Goal: Task Accomplishment & Management: Use online tool/utility

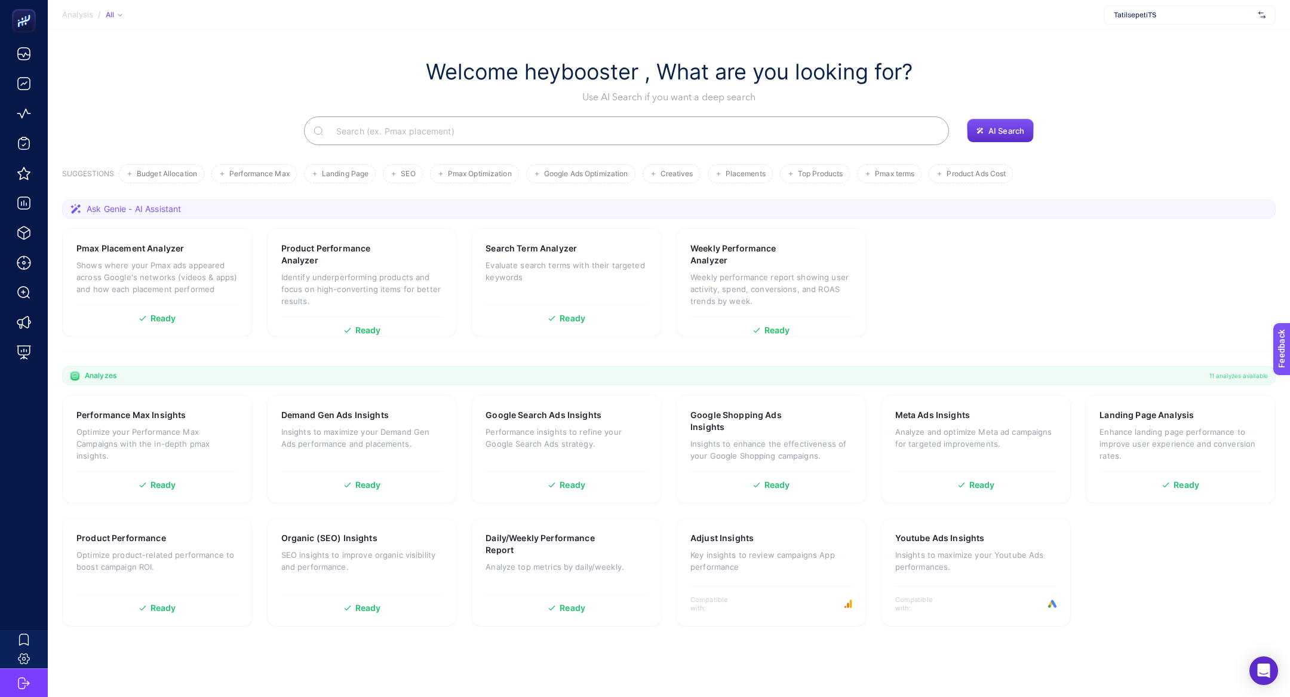
click at [1166, 7] on div "TatilsepetiTS" at bounding box center [1190, 14] width 172 height 19
type input "ikea"
click at [1158, 35] on div "IKEA" at bounding box center [1190, 39] width 171 height 19
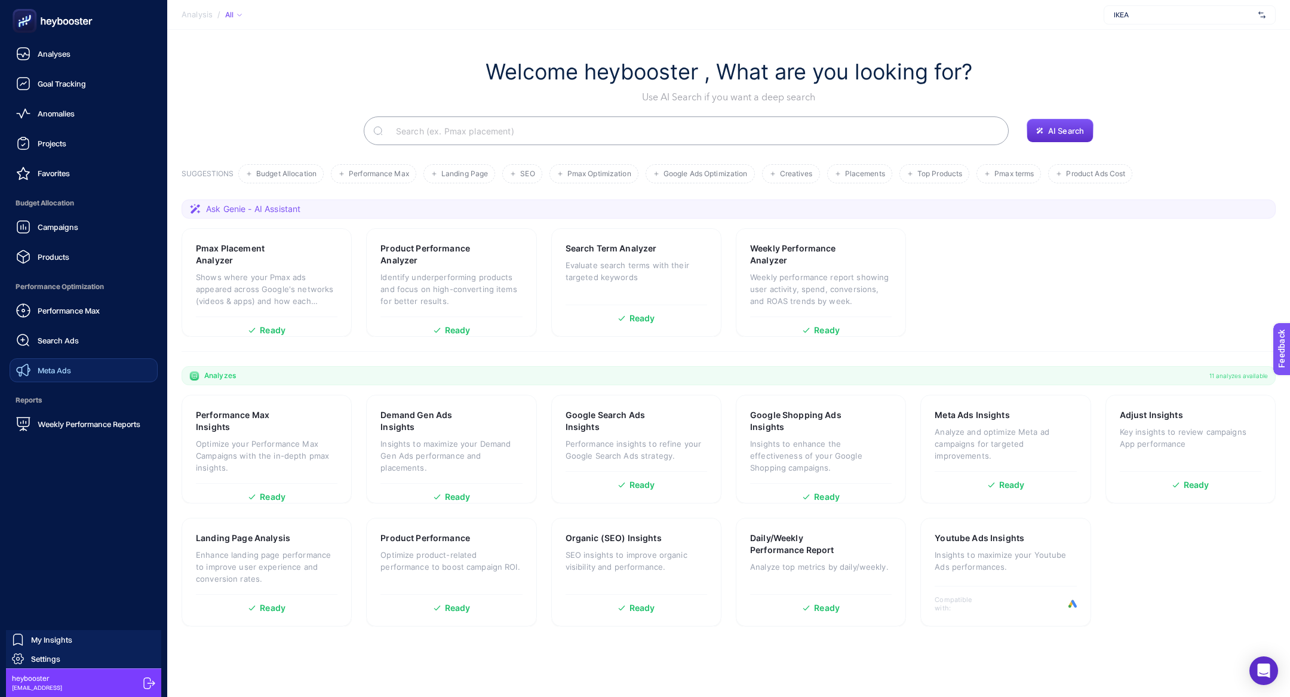
click at [61, 364] on div "Meta Ads" at bounding box center [43, 370] width 55 height 14
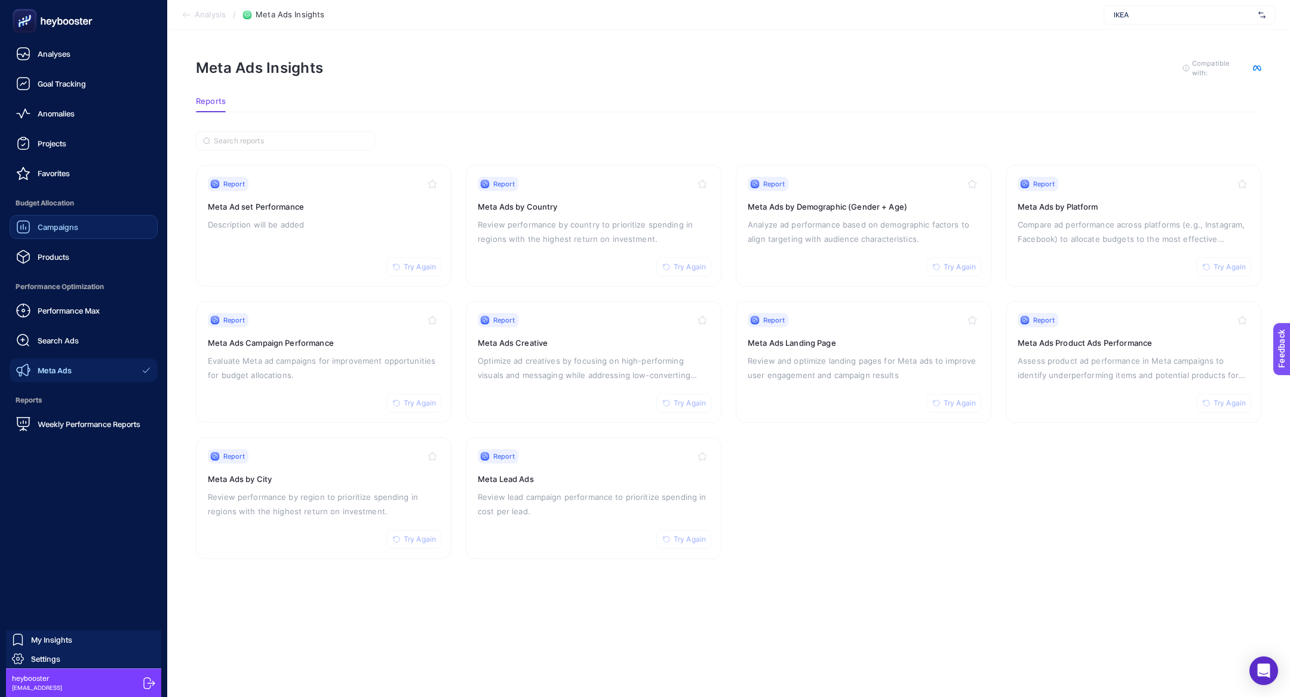
click at [72, 216] on link "Campaigns" at bounding box center [84, 227] width 148 height 24
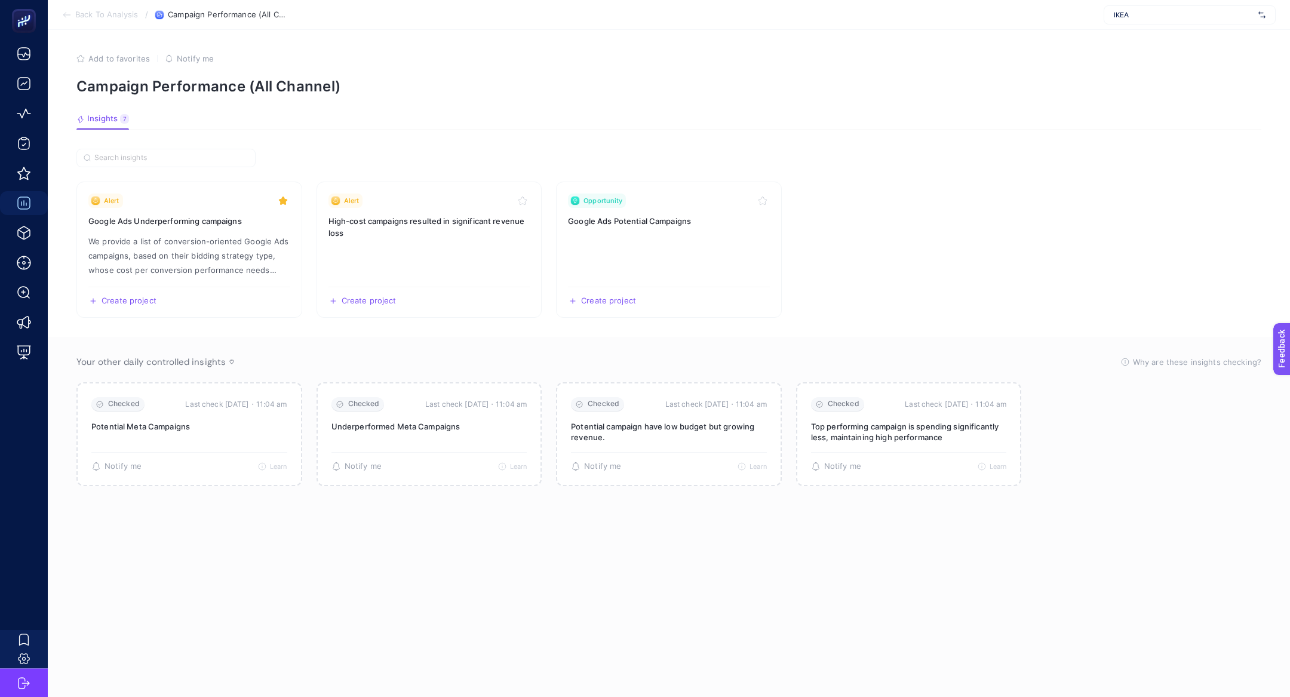
click at [75, 12] on span "Back To Analysis" at bounding box center [106, 15] width 63 height 10
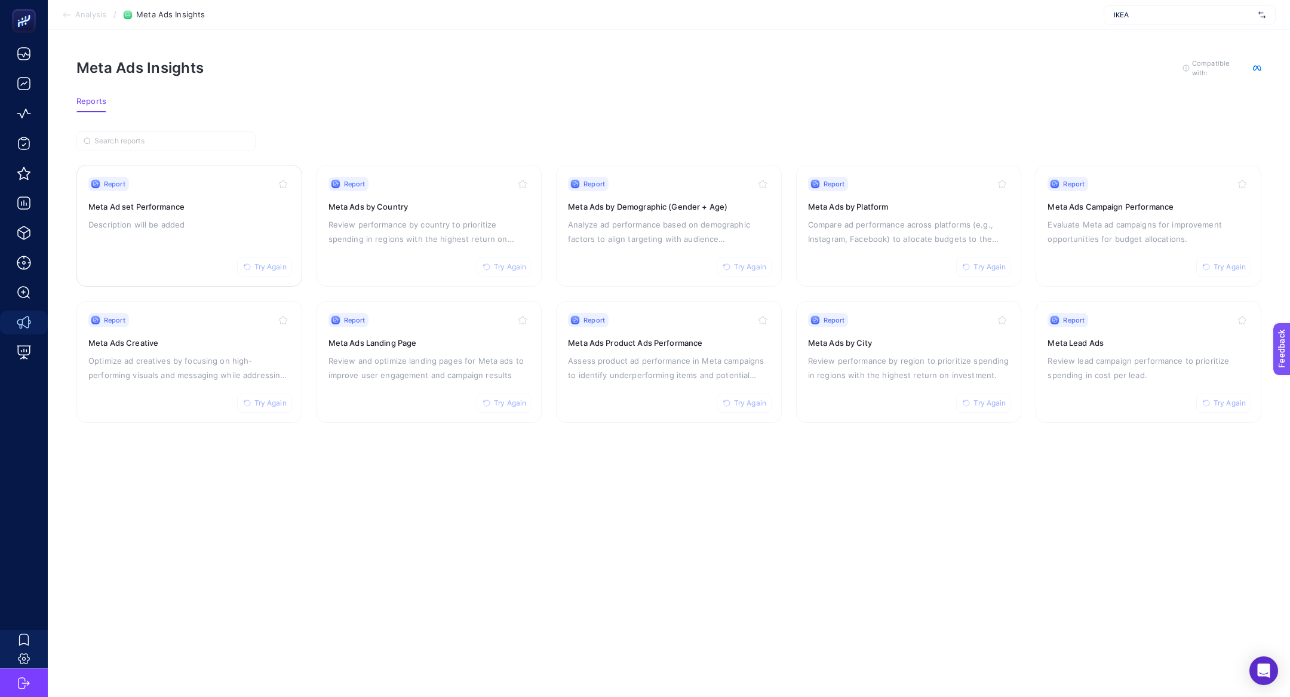
click at [259, 259] on button "Try Again" at bounding box center [264, 266] width 55 height 19
click at [917, 205] on h3 "Meta Ads by Platform" at bounding box center [909, 207] width 202 height 12
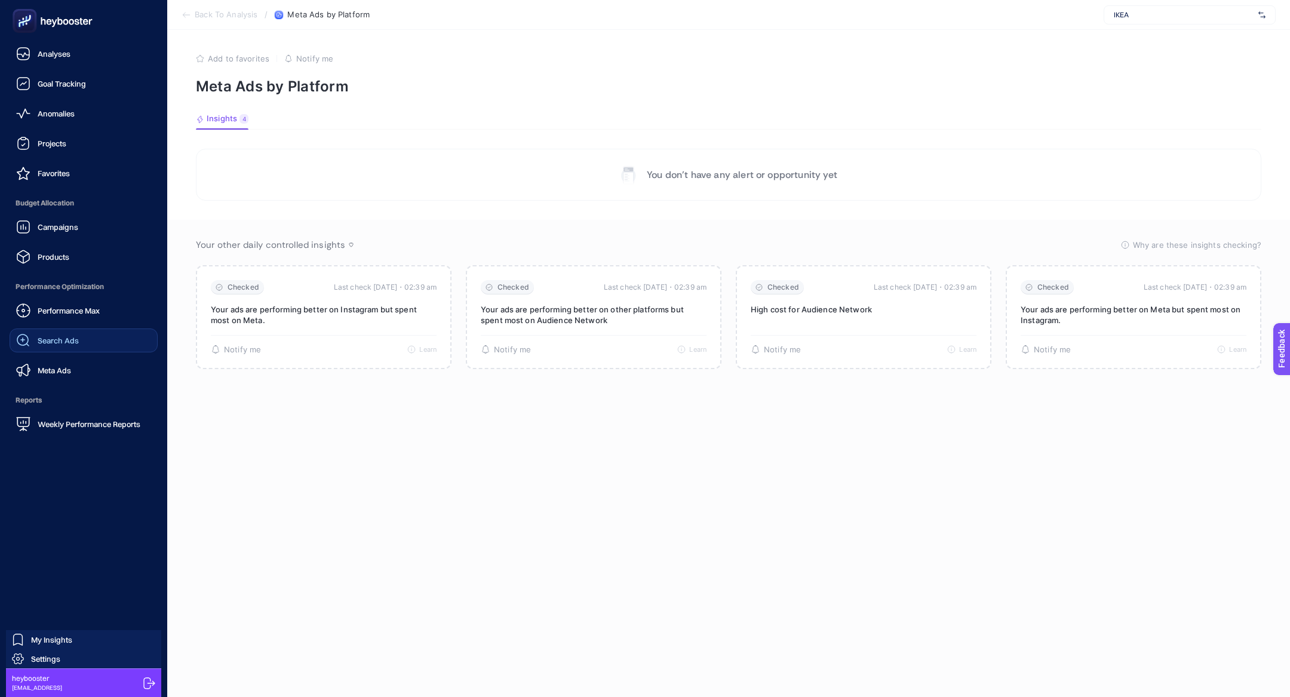
click at [61, 330] on link "Search Ads" at bounding box center [84, 341] width 148 height 24
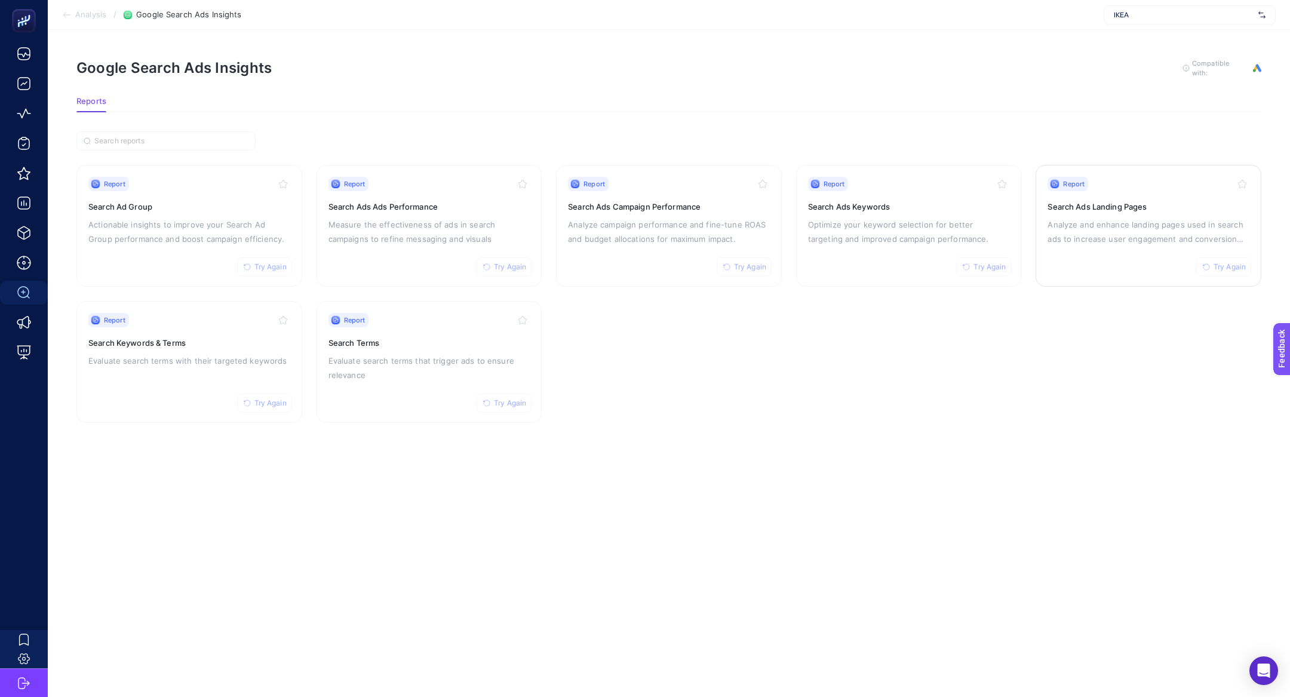
click at [1105, 223] on p "Analyze and enhance landing pages used in search ads to increase user engagemen…" at bounding box center [1149, 231] width 202 height 29
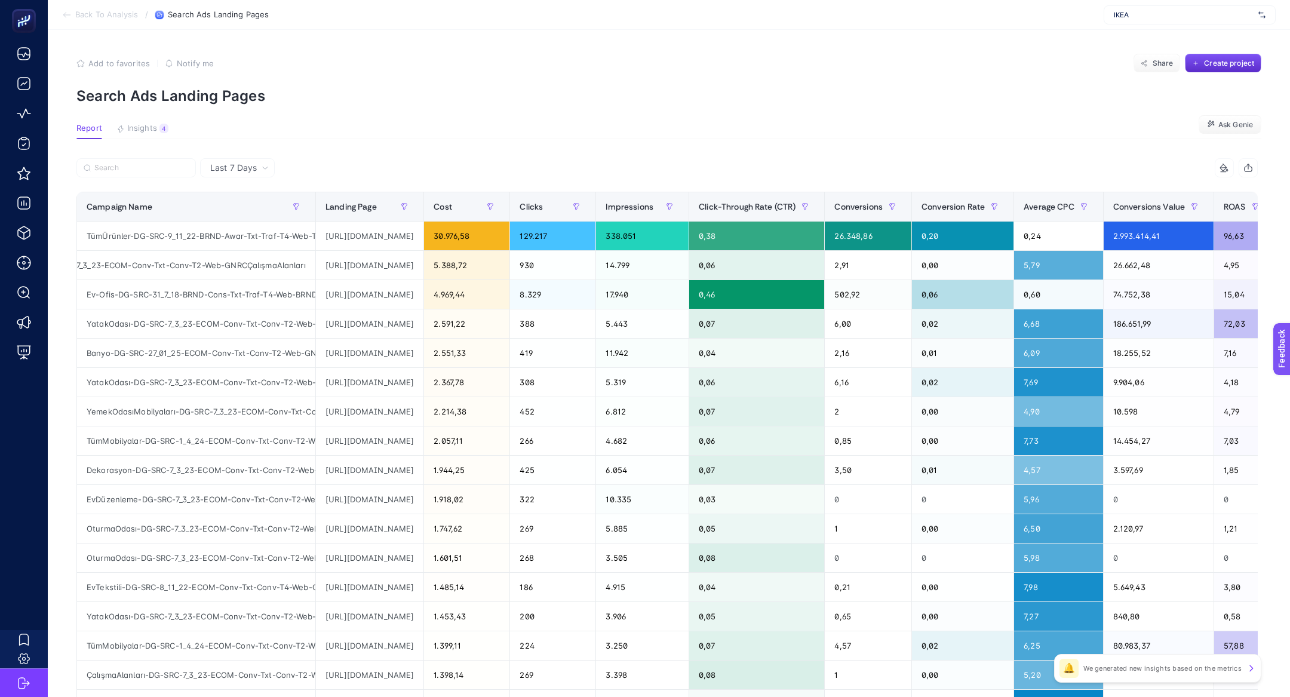
scroll to position [0, 69]
click at [243, 261] on div "ÇalışmaAlanları-DG-SRC-7_3_23-ECOM-Conv-Txt-Conv-T2-Web-GNRCÇalışmaAlanları" at bounding box center [196, 265] width 238 height 29
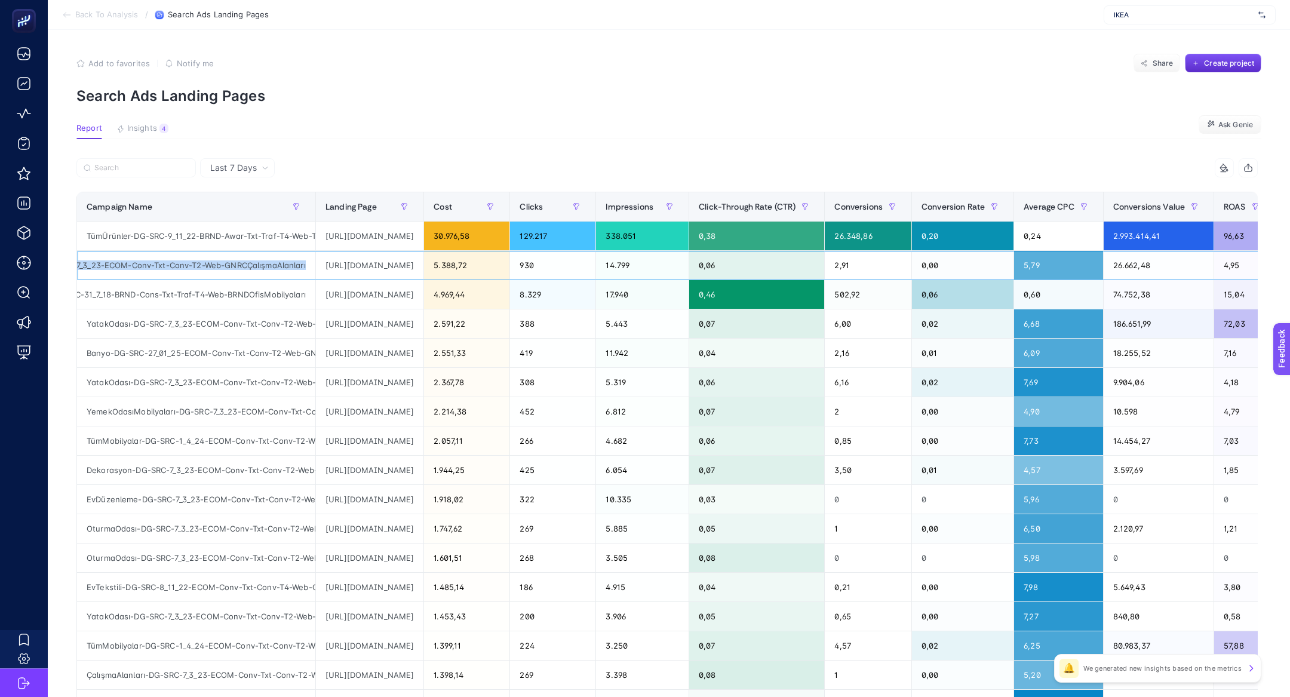
copy tr "ÇalışmaAlanları-DG-SRC-7_3_23-ECOM-Conv-Txt-Conv-T2-Web-GNRCÇalışmaAlanları"
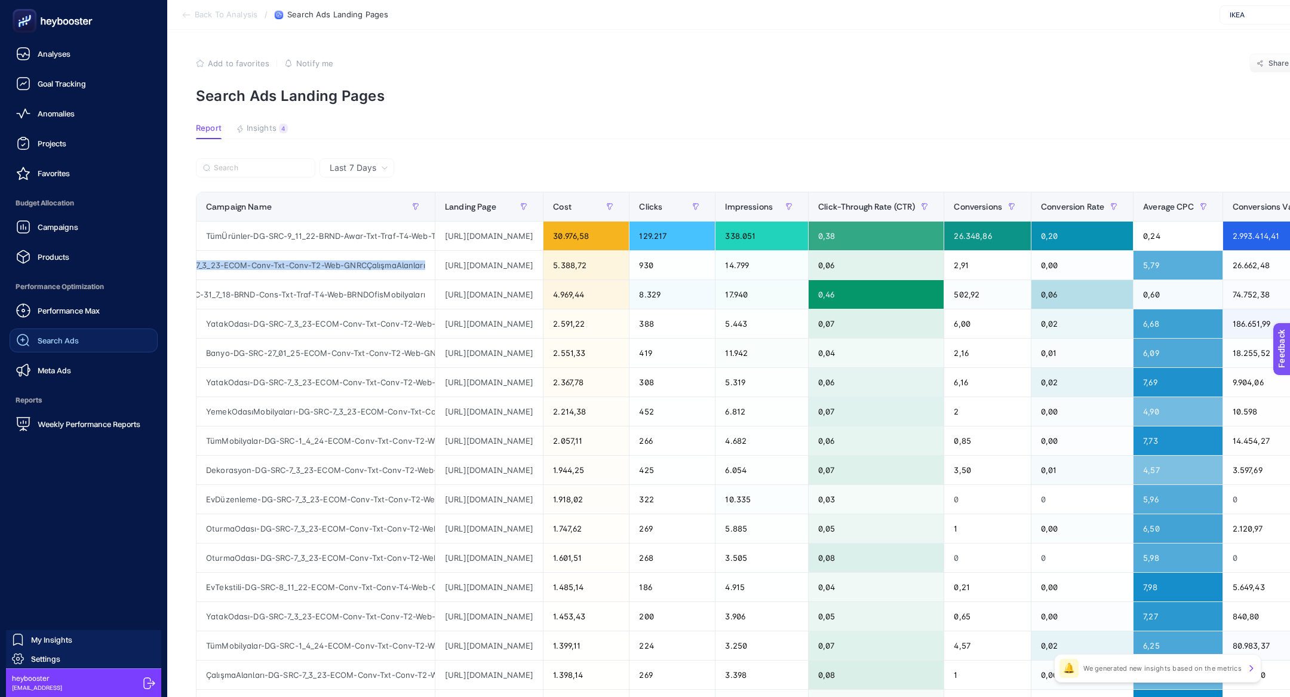
click at [70, 340] on span "Search Ads" at bounding box center [58, 341] width 41 height 10
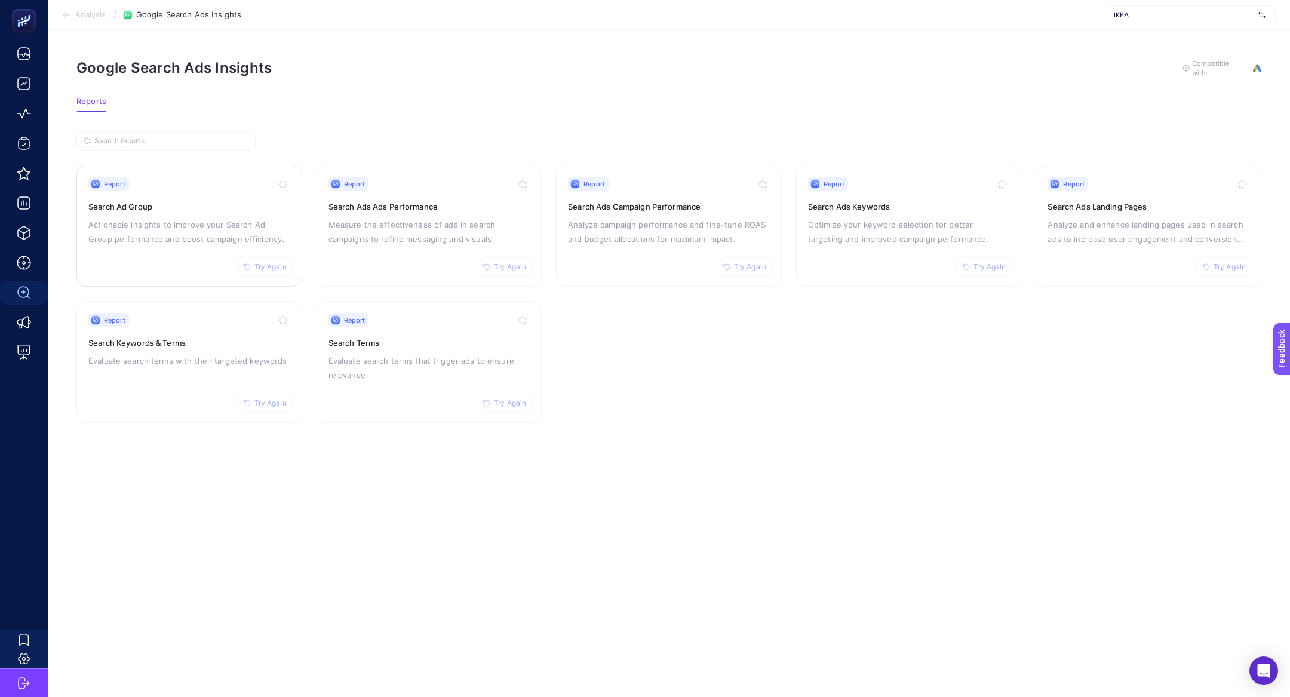
click at [174, 217] on p "Actionable insights to improve your Search Ad Group performance and boost campa…" at bounding box center [189, 231] width 202 height 29
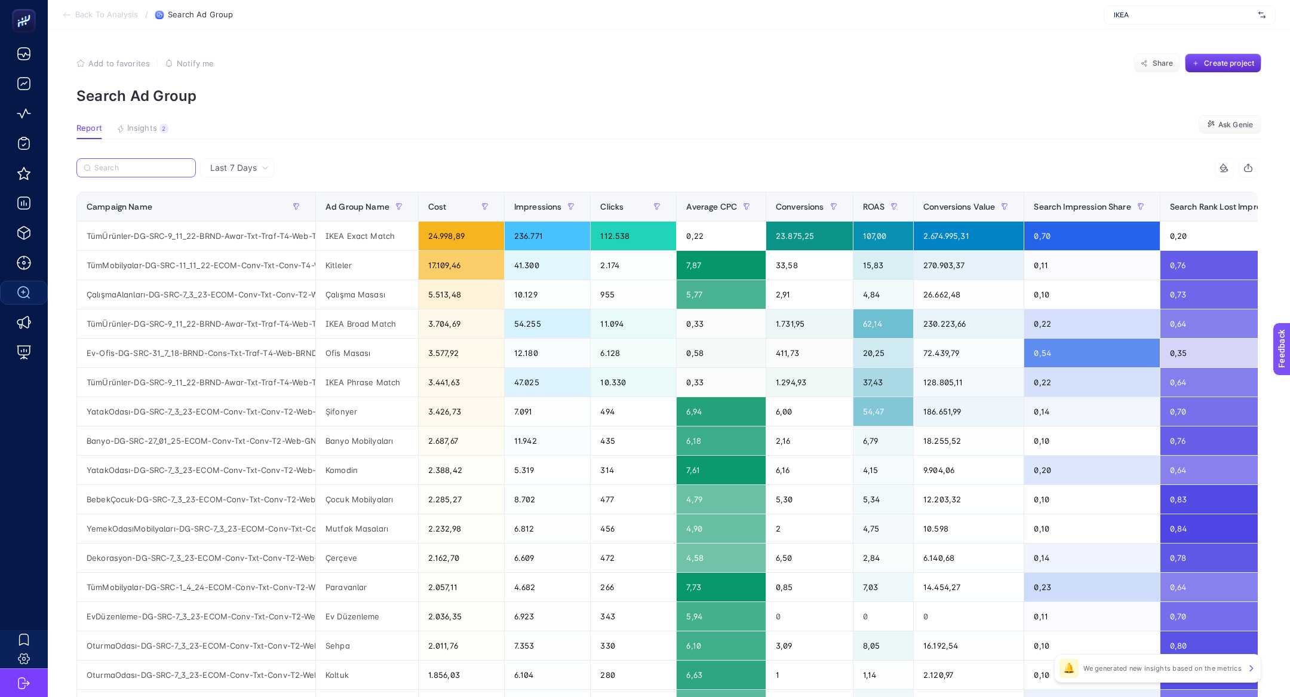
click at [133, 170] on input "Search" at bounding box center [141, 168] width 94 height 9
paste input "ÇalışmaAlanları-DG-SRC-7_3_23-ECOM-Conv-Txt-Conv-T2-Web-GNRCÇalışmaAlanları"
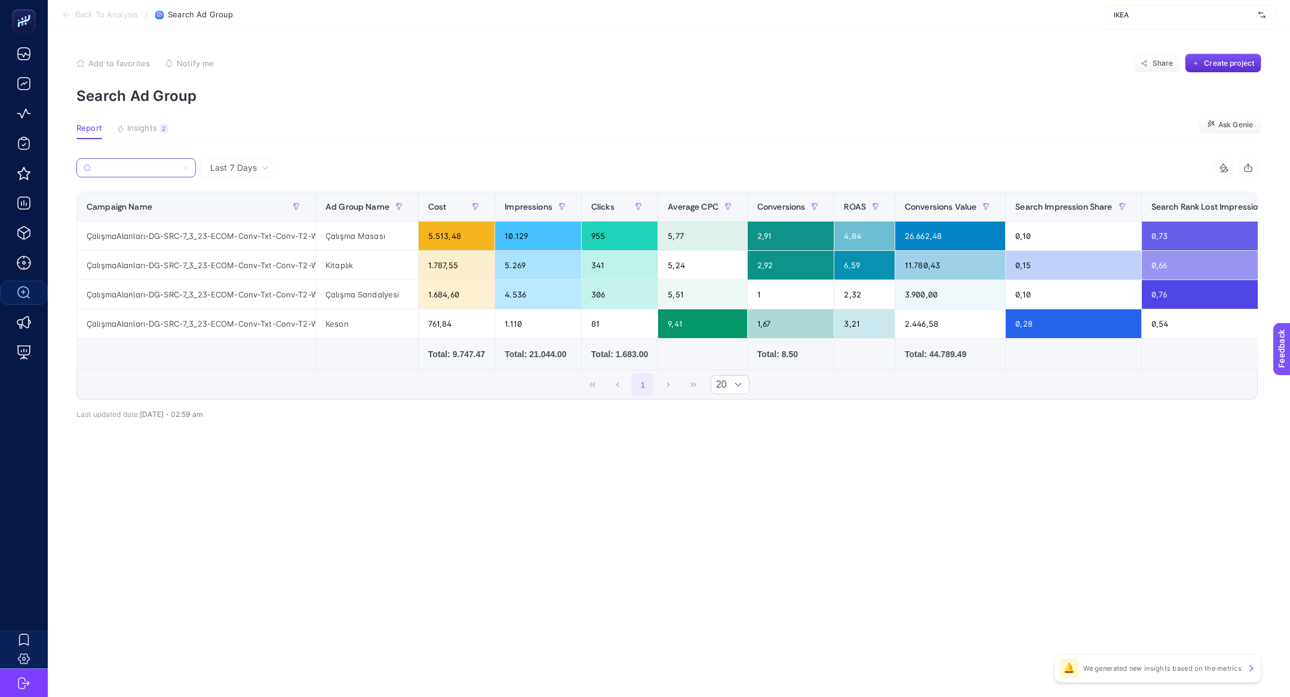
type input "ÇalışmaAlanları-DG-SRC-7_3_23-ECOM-Conv-Txt-Conv-T2-Web-GNRCÇalışmaAlanları"
click at [136, 124] on span "Insights" at bounding box center [142, 129] width 30 height 10
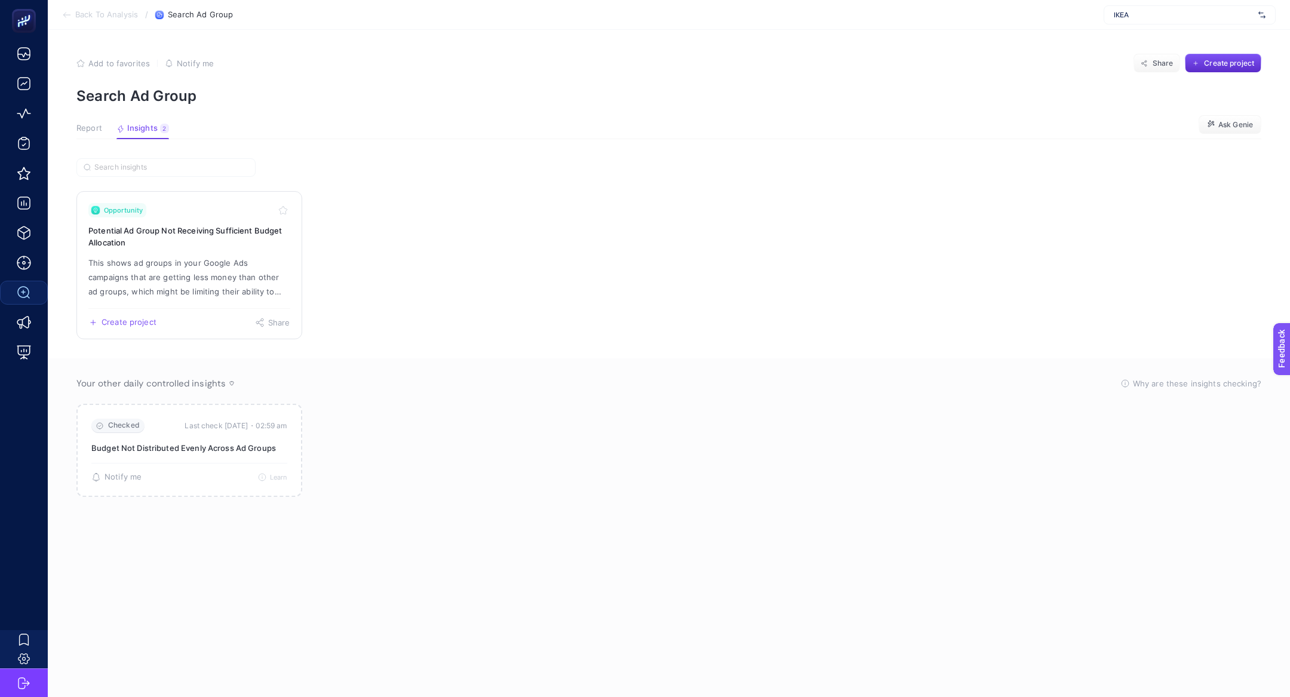
click at [173, 250] on link "Opportunity Potential Ad Group Not Receiving Sufficient Budget Allocation This …" at bounding box center [189, 265] width 226 height 148
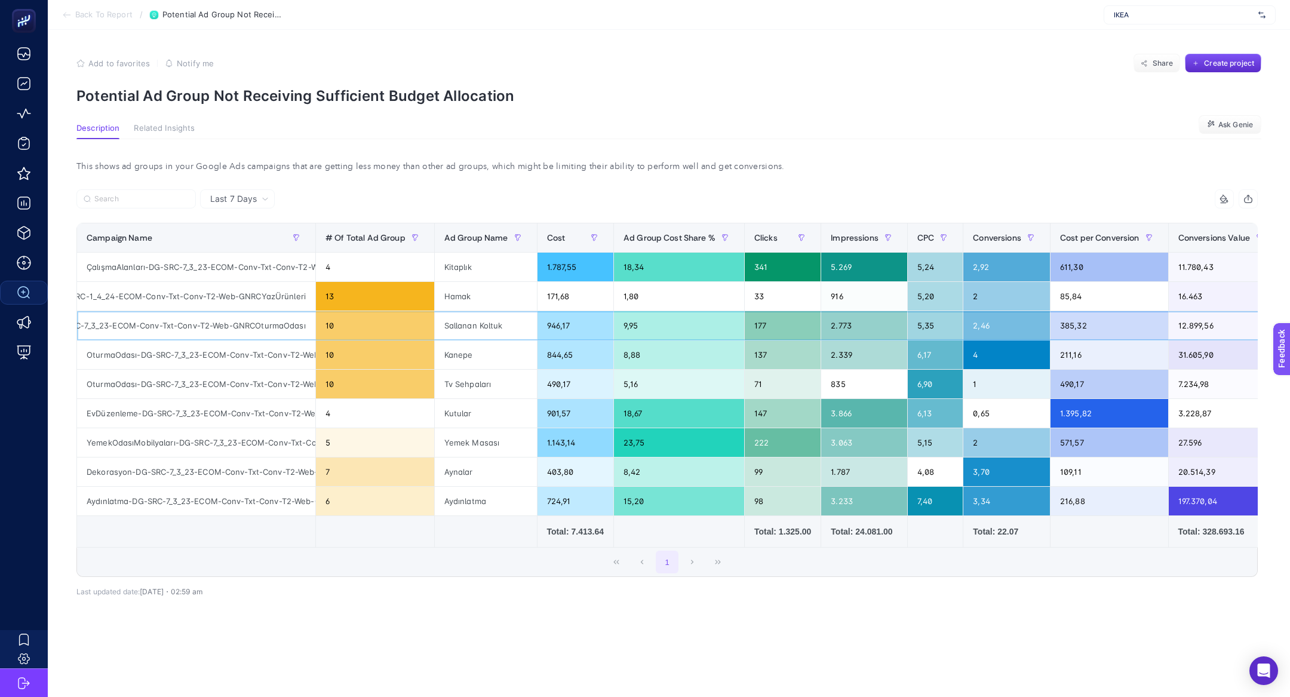
click at [211, 327] on div "OturmaOdası-DG-SRC-7_3_23-ECOM-Conv-Txt-Conv-T2-Web-GNRCOturmaOdası" at bounding box center [196, 325] width 238 height 29
copy tr "OturmaOdası-DG-SRC-7_3_23-ECOM-Conv-Txt-Conv-T2-Web-GNRCOturmaOdası"
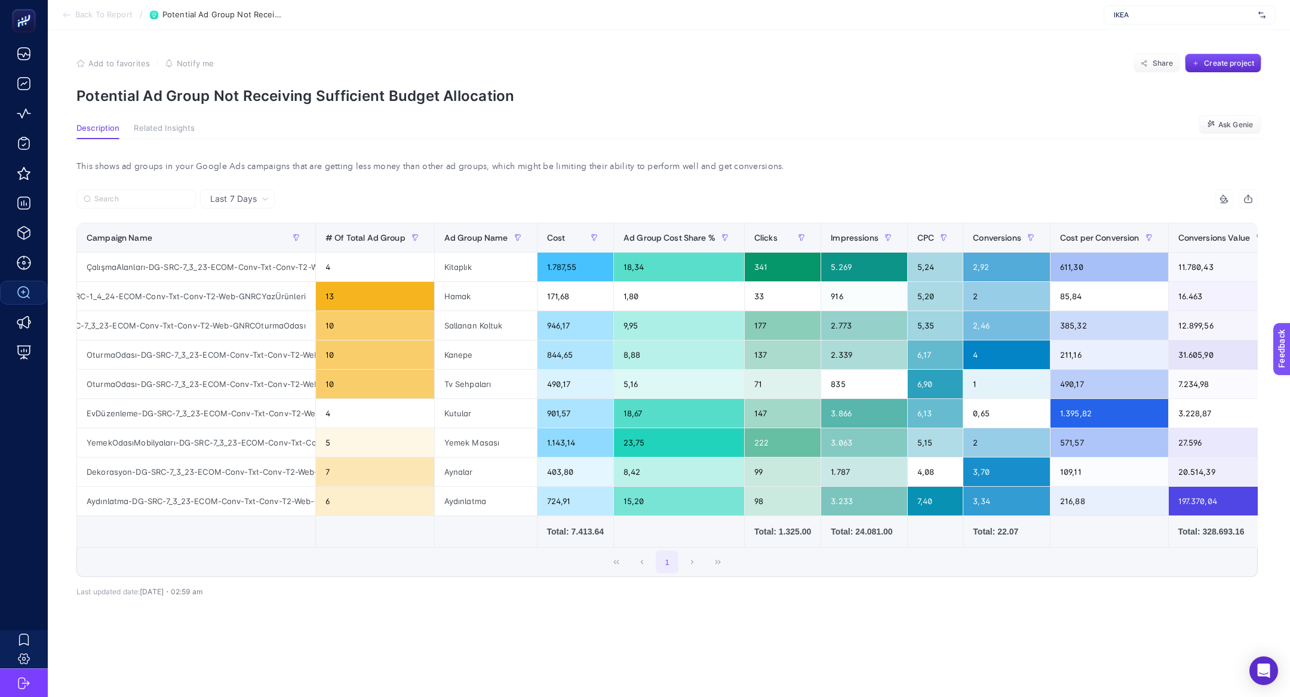
click at [75, 16] on span "Back To Report" at bounding box center [103, 15] width 57 height 10
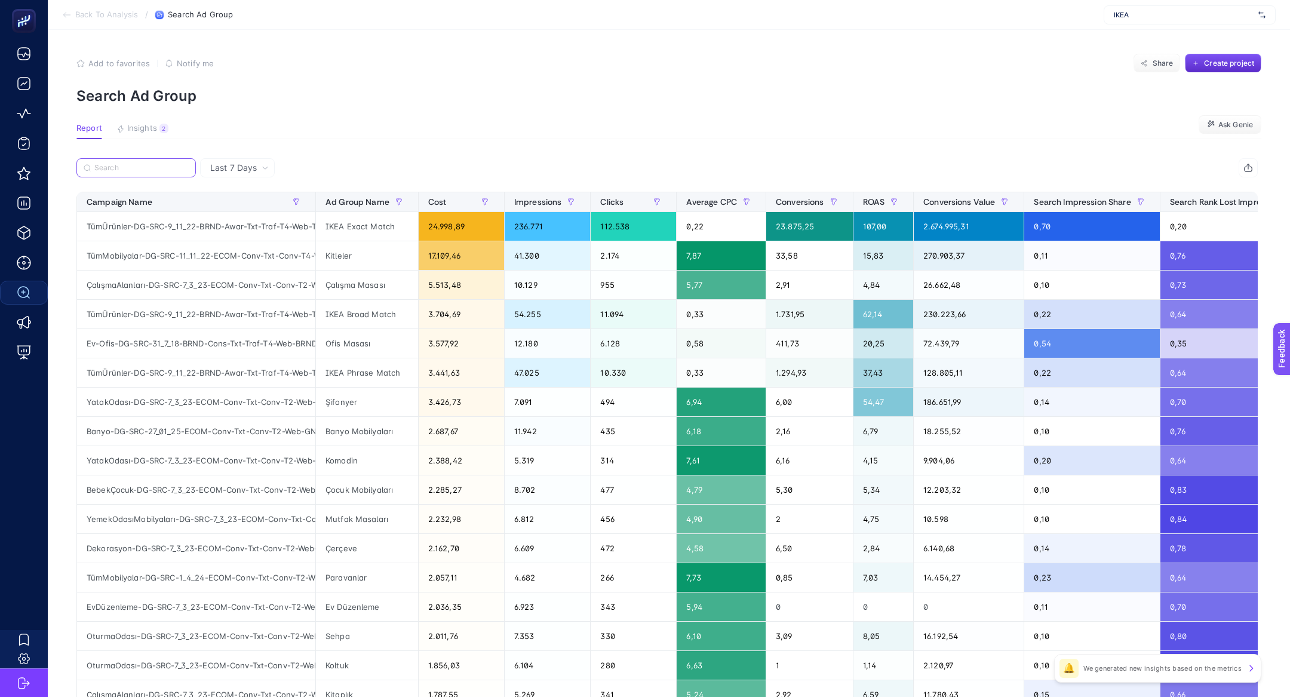
click at [118, 166] on input "Search" at bounding box center [141, 168] width 94 height 9
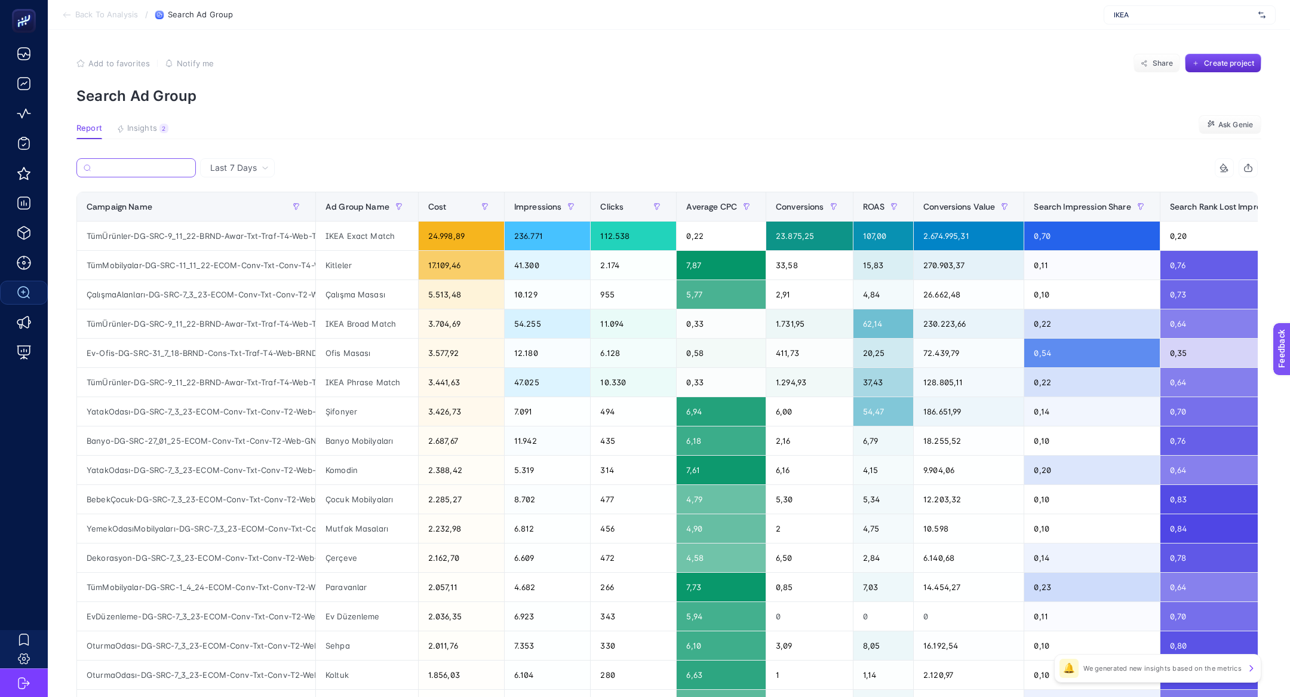
paste input "OturmaOdası-DG-SRC-7_3_23-ECOM-Conv-Txt-Conv-T2-Web-GNRCOturmaOdası"
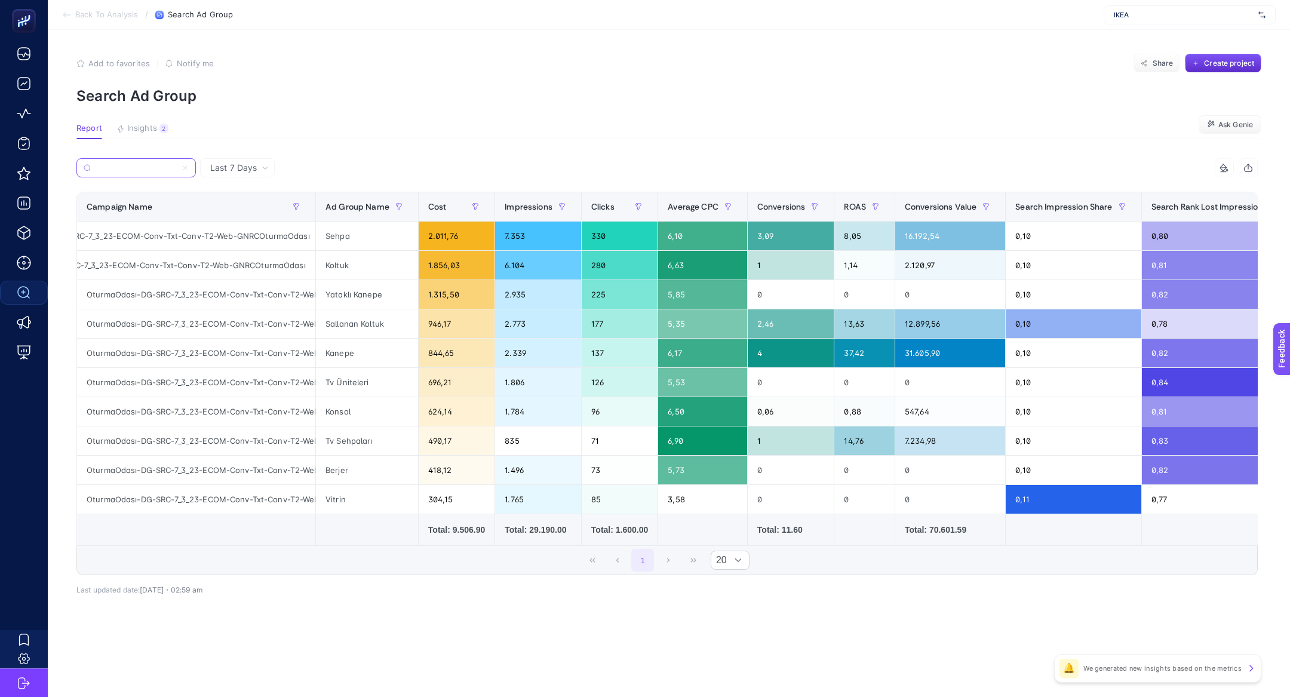
scroll to position [0, 90]
type input "OturmaOdası-DG-SRC-7_3_23-ECOM-Conv-Txt-Conv-T2-Web-GNRCOturmaOdası"
click at [254, 171] on span "Last 7 Days" at bounding box center [233, 168] width 47 height 12
click at [253, 213] on li "Last 30 Days" at bounding box center [238, 215] width 68 height 22
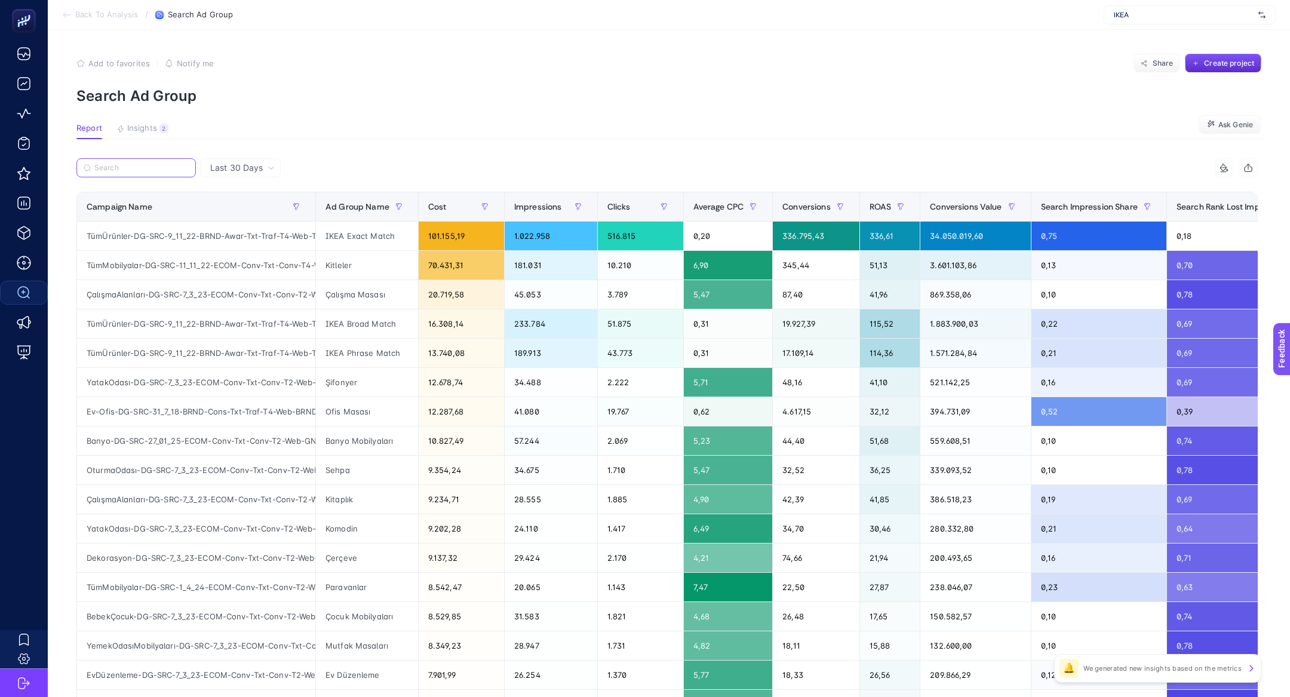
click at [160, 168] on input "Search" at bounding box center [141, 168] width 94 height 9
paste input "OturmaOdası-DG-SRC-7_3_23-ECOM-Conv-Txt-Conv-T2-Web-GNRCOturmaOdası"
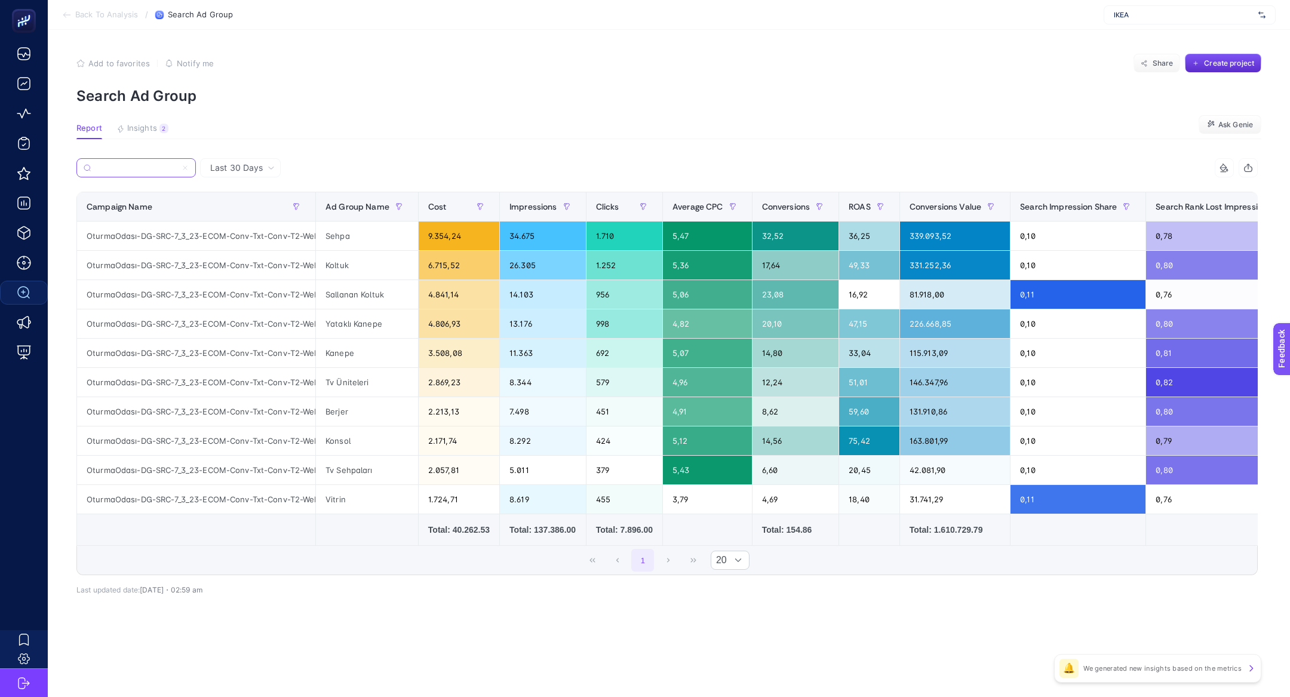
scroll to position [0, 90]
type input "OturmaOdası-DG-SRC-7_3_23-ECOM-Conv-Txt-Conv-T2-Web-GNRCOturmaOdası"
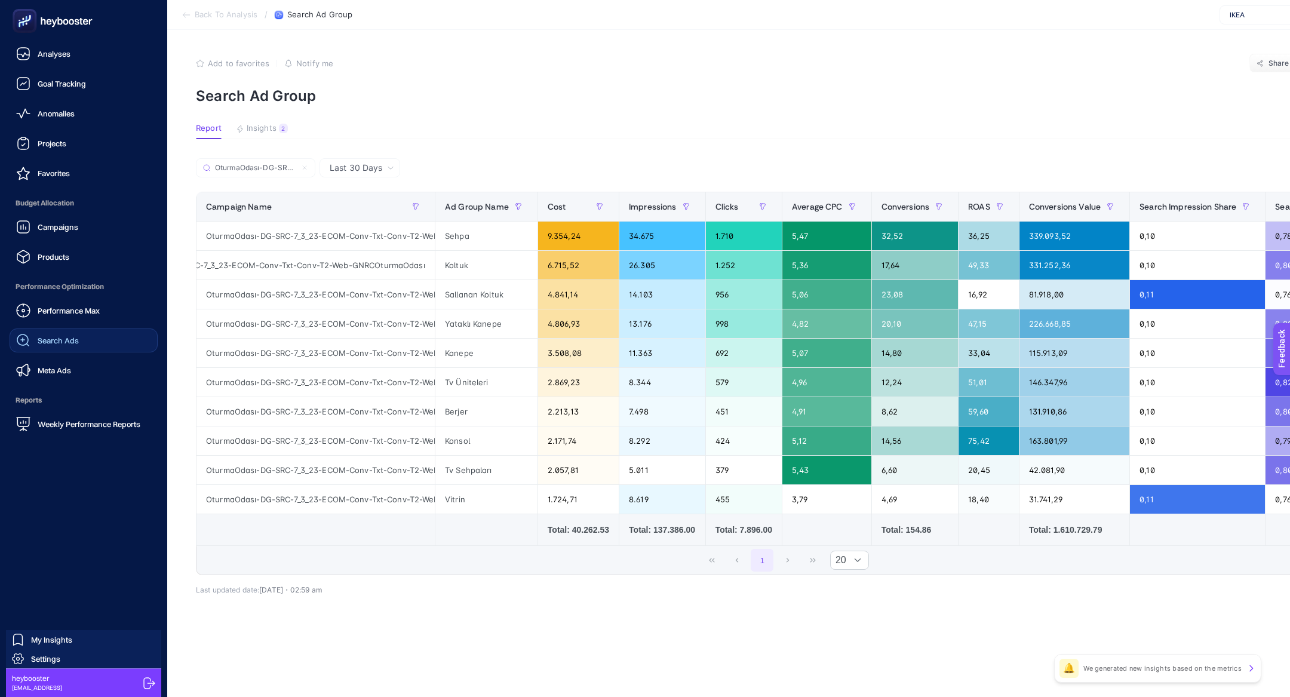
click at [44, 334] on div "Search Ads" at bounding box center [47, 340] width 63 height 14
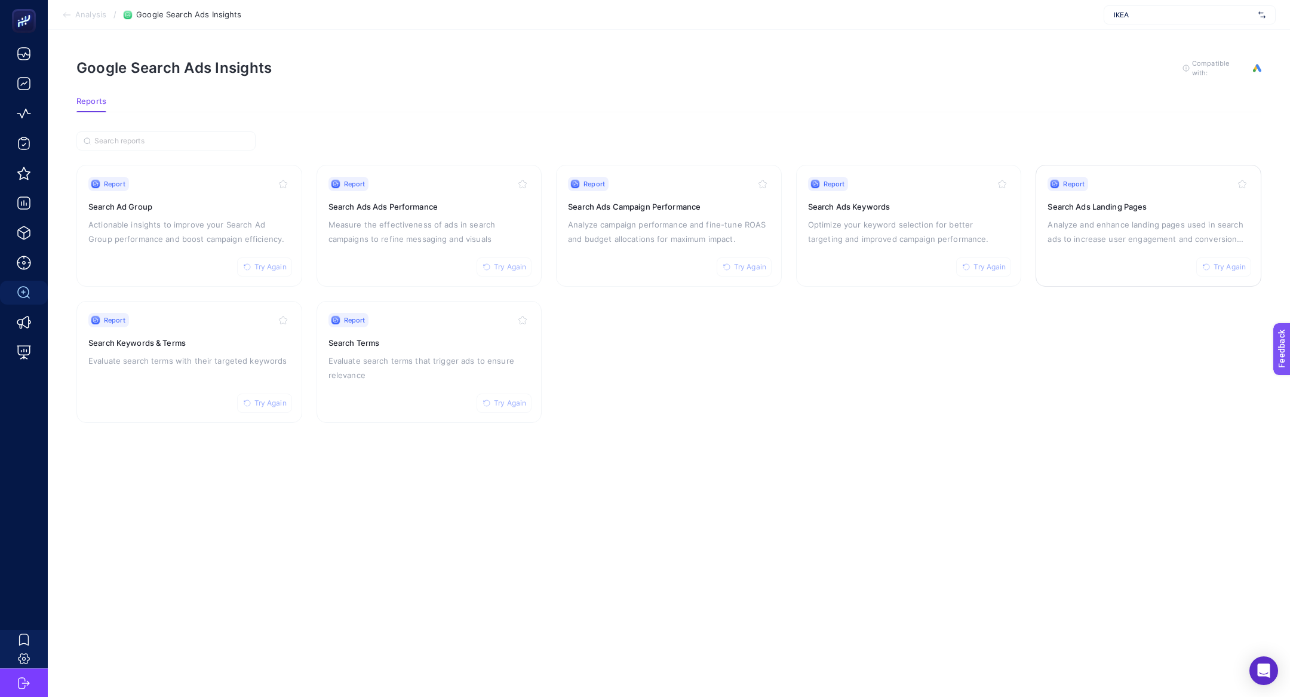
click at [1183, 234] on p "Analyze and enhance landing pages used in search ads to increase user engagemen…" at bounding box center [1149, 231] width 202 height 29
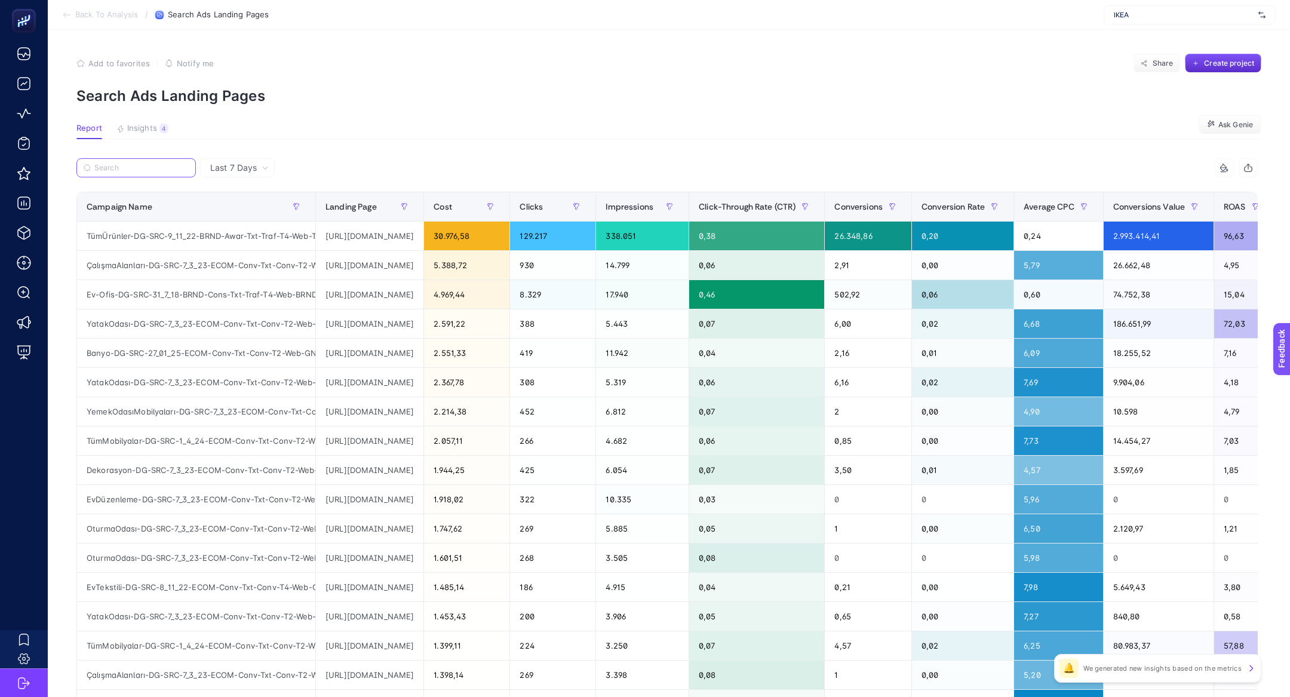
click at [146, 164] on input "Search" at bounding box center [141, 168] width 94 height 9
click at [220, 160] on div "Last 7 Days" at bounding box center [237, 167] width 75 height 19
click at [253, 215] on li "Last 30 Days" at bounding box center [238, 215] width 68 height 22
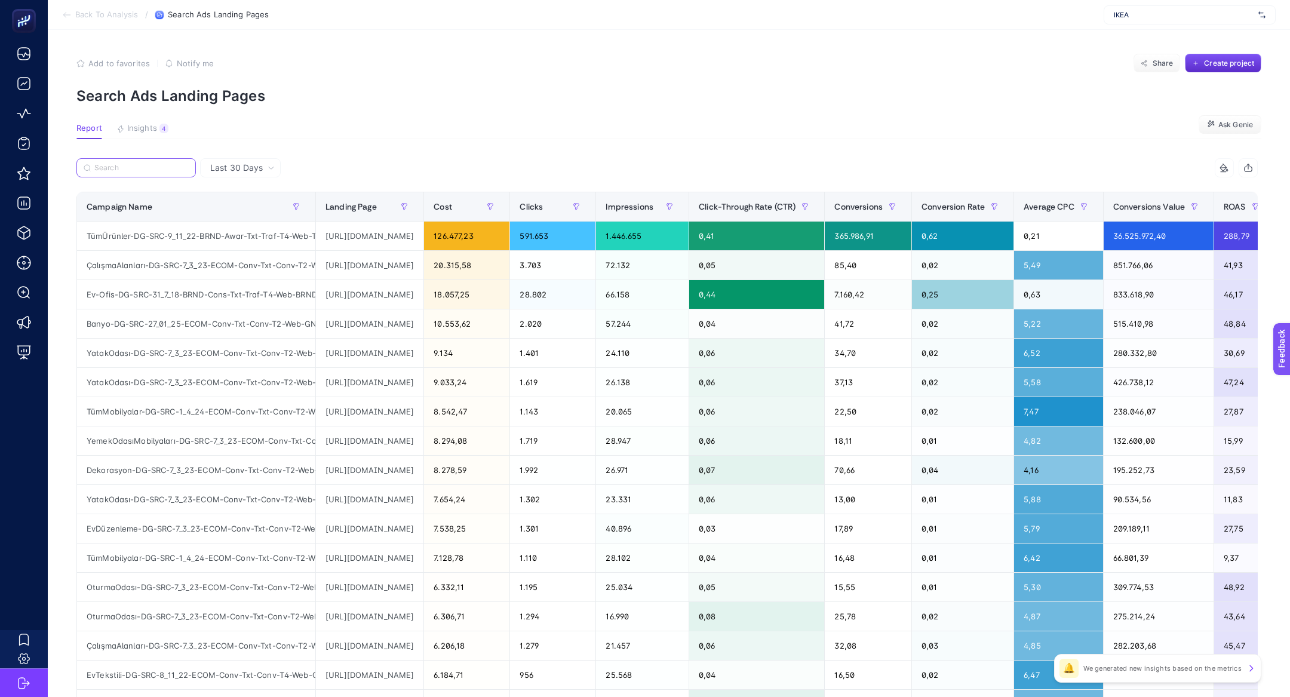
click at [130, 167] on input "Search" at bounding box center [141, 168] width 94 height 9
paste input "OturmaOdası-DG-SRC-7_3_23-ECOM-Conv-Txt-Conv-T2-Web-GNRCOturmaOdası"
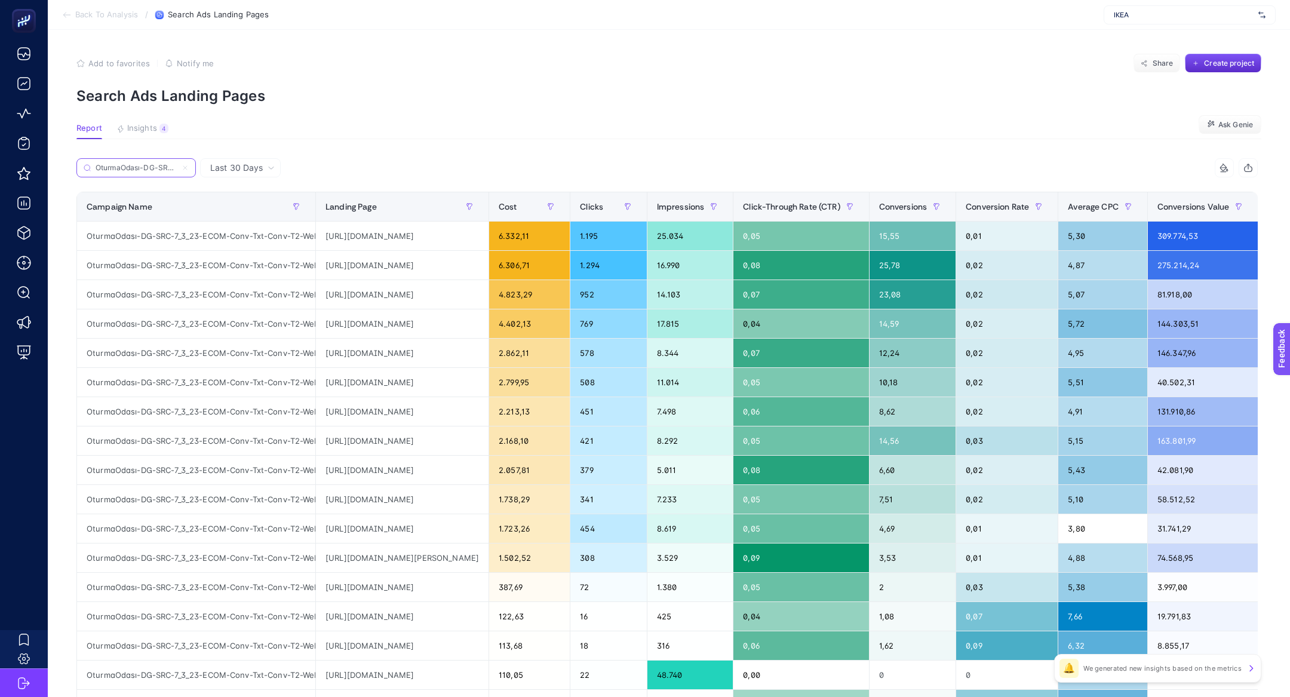
scroll to position [0, 202]
type input "OturmaOdası-DG-SRC-7_3_23-ECOM-Conv-Txt-Conv-T2-Web-GNRCOturmaOdası"
click at [560, 205] on div "Cost" at bounding box center [530, 206] width 62 height 19
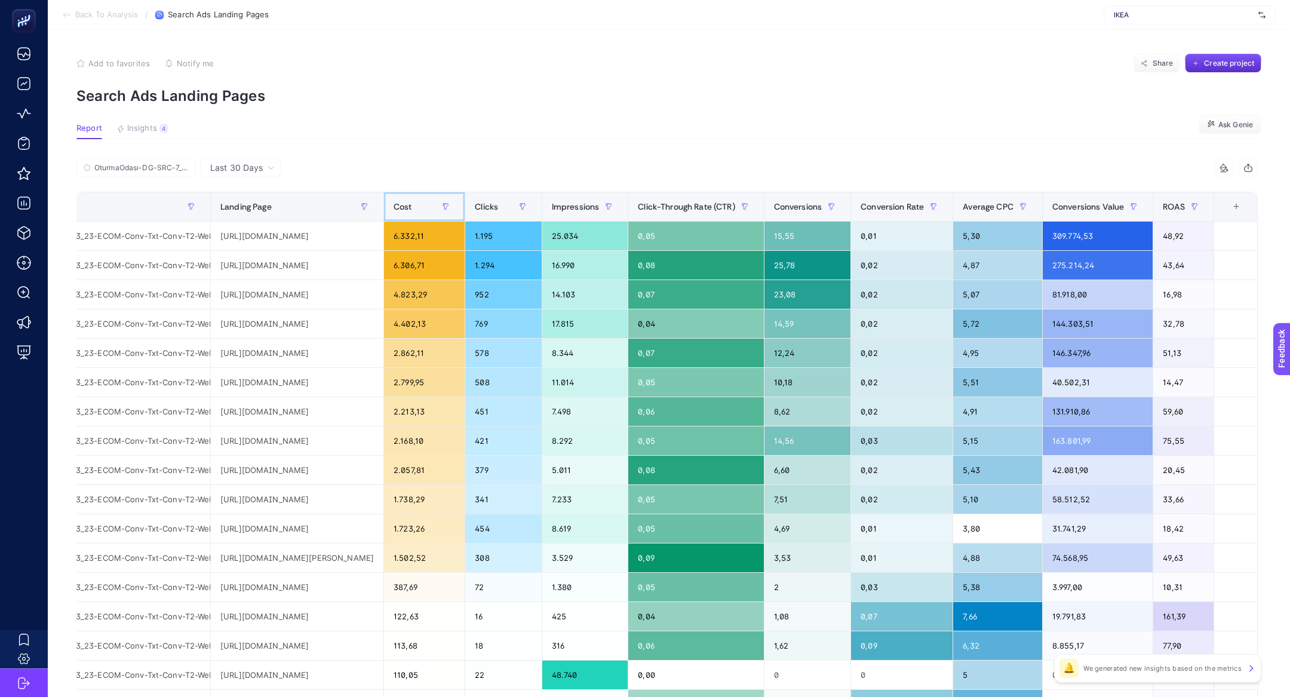
scroll to position [0, 0]
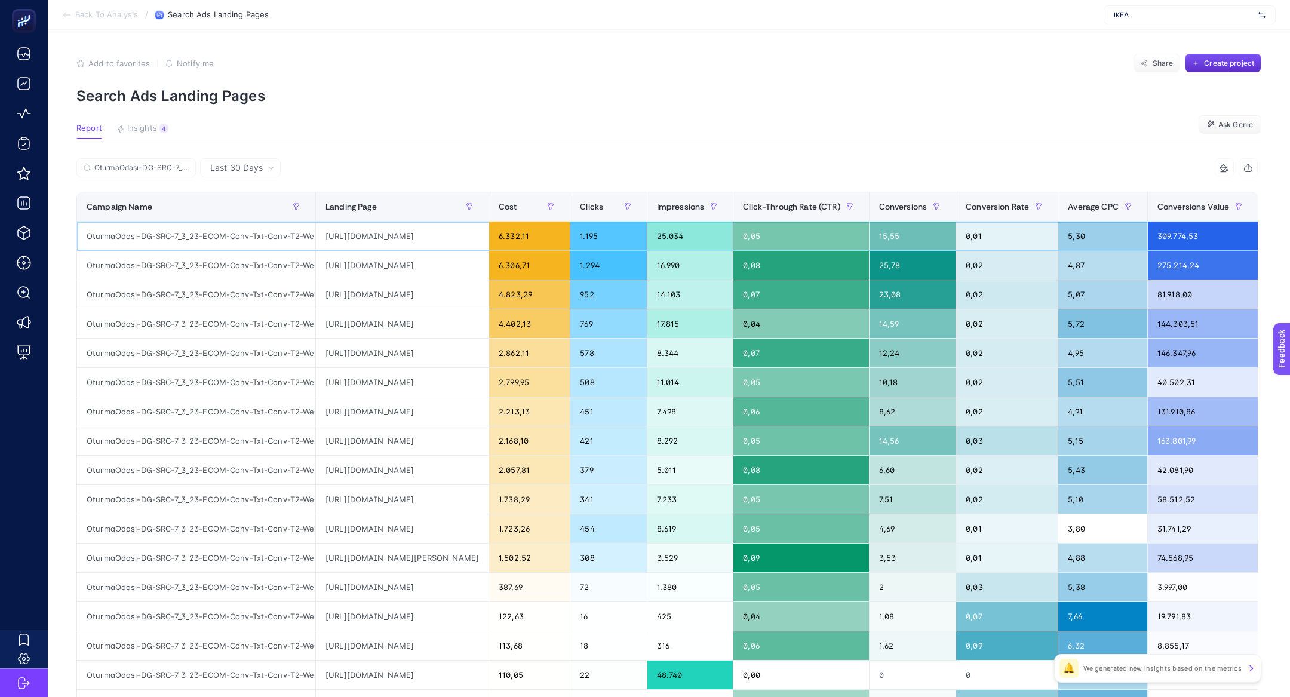
click at [394, 237] on div "[URL][DOMAIN_NAME]" at bounding box center [402, 236] width 173 height 29
click at [255, 169] on span "Last 30 Days" at bounding box center [236, 168] width 53 height 12
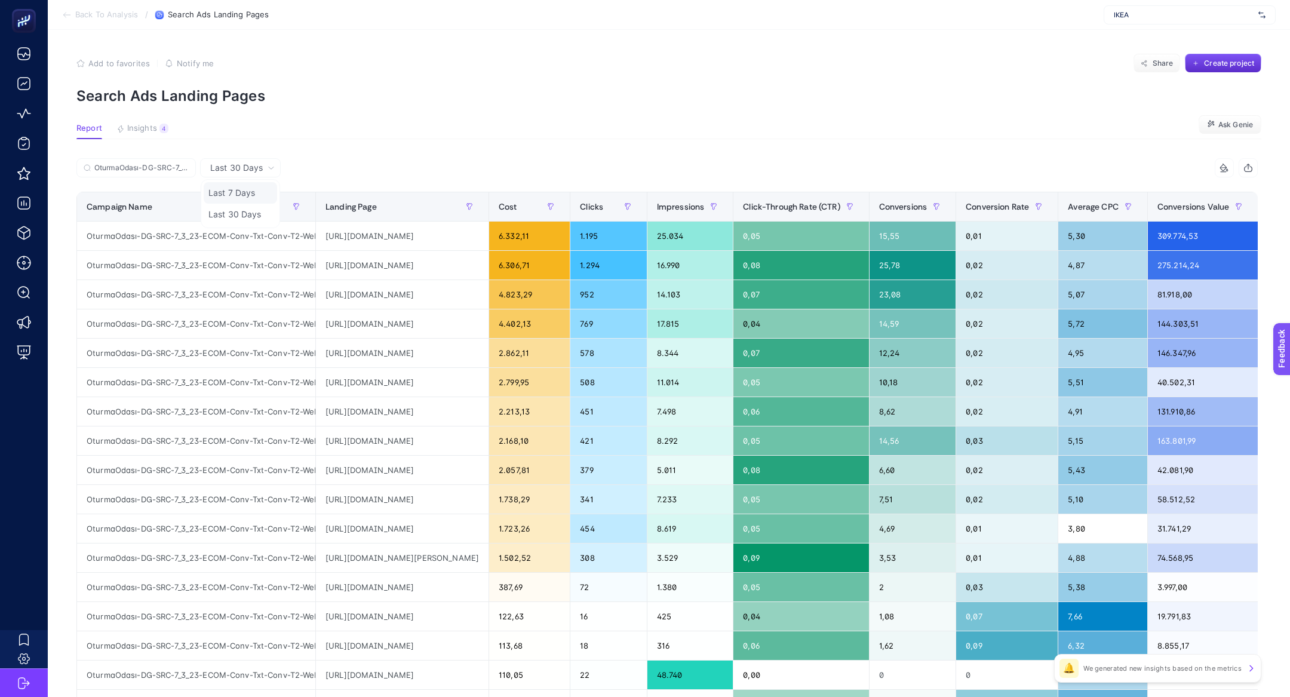
click at [241, 204] on li "Last 7 Days" at bounding box center [240, 215] width 73 height 22
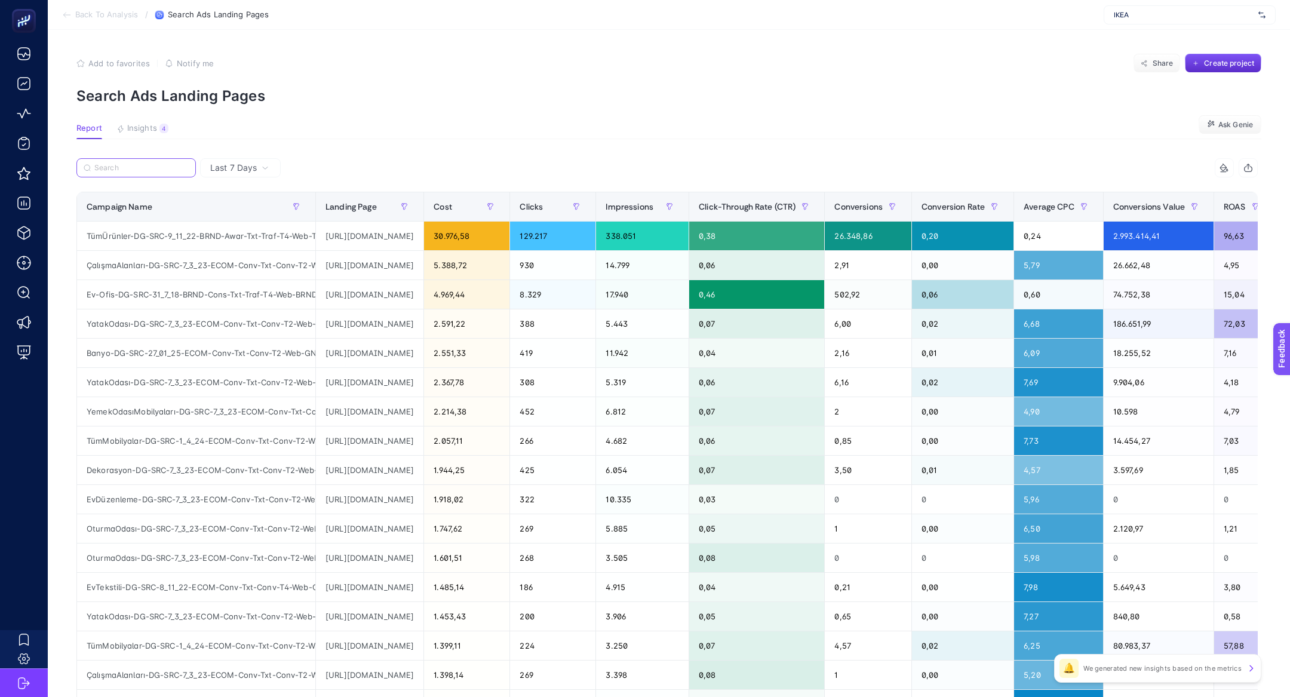
click at [139, 164] on input "Search" at bounding box center [141, 168] width 94 height 9
paste input "OturmaOdası-DG-SRC-7_3_23-ECOM-Conv-Txt-Conv-T2-Web-GNRCOturmaOdası"
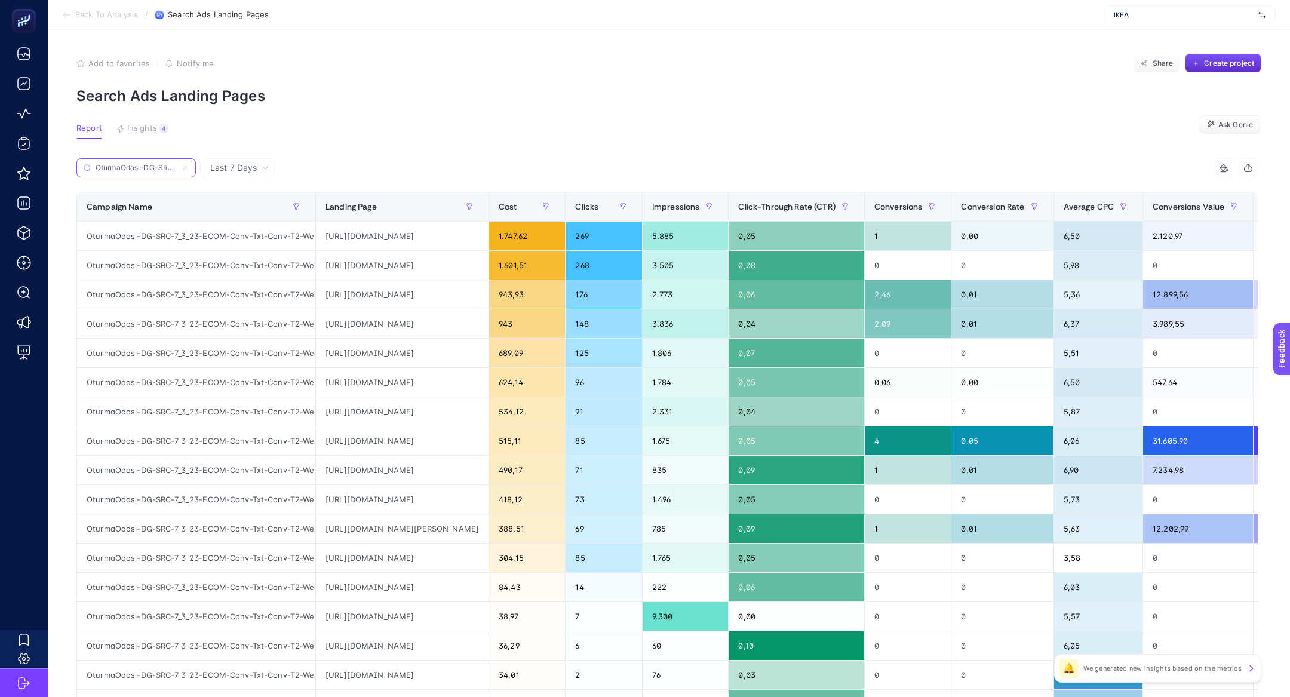
scroll to position [0, 203]
type input "OturmaOdası-DG-SRC-7_3_23-ECOM-Conv-Txt-Conv-T2-Web-GNRCOturmaOdası"
click at [142, 133] on span "Insights" at bounding box center [142, 129] width 30 height 10
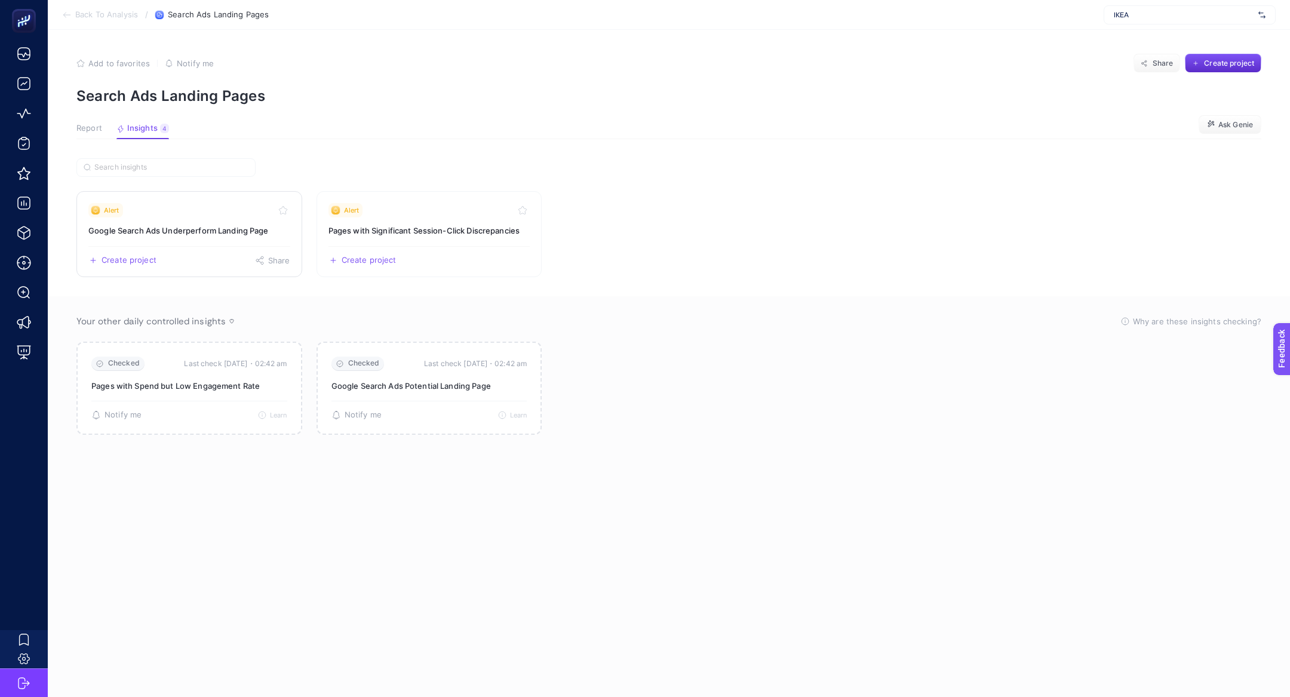
click at [211, 222] on link "Alert Google Search Ads Underperform Landing Page Create project Share" at bounding box center [189, 234] width 226 height 86
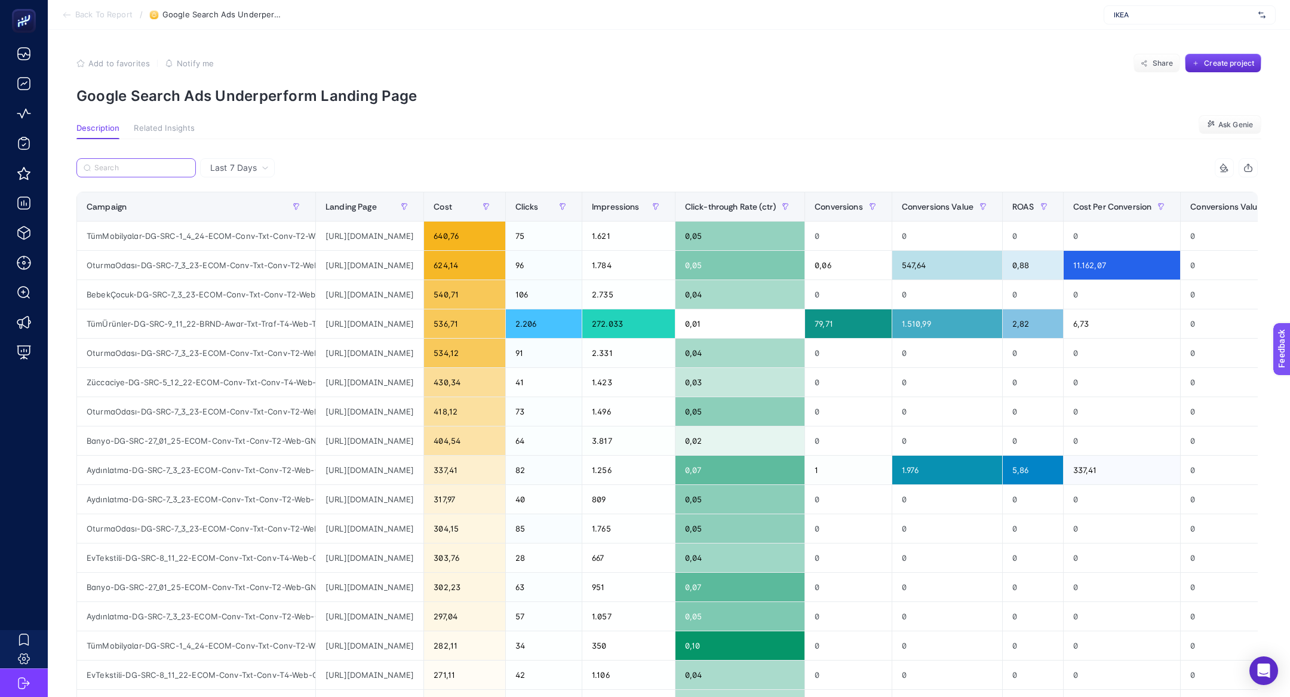
click at [137, 169] on input "Search" at bounding box center [141, 168] width 94 height 9
paste input "OturmaOdası-DG-SRC-7_3_23-ECOM-Conv-Txt-Conv-T2-Web-GNRCOturmaOdası"
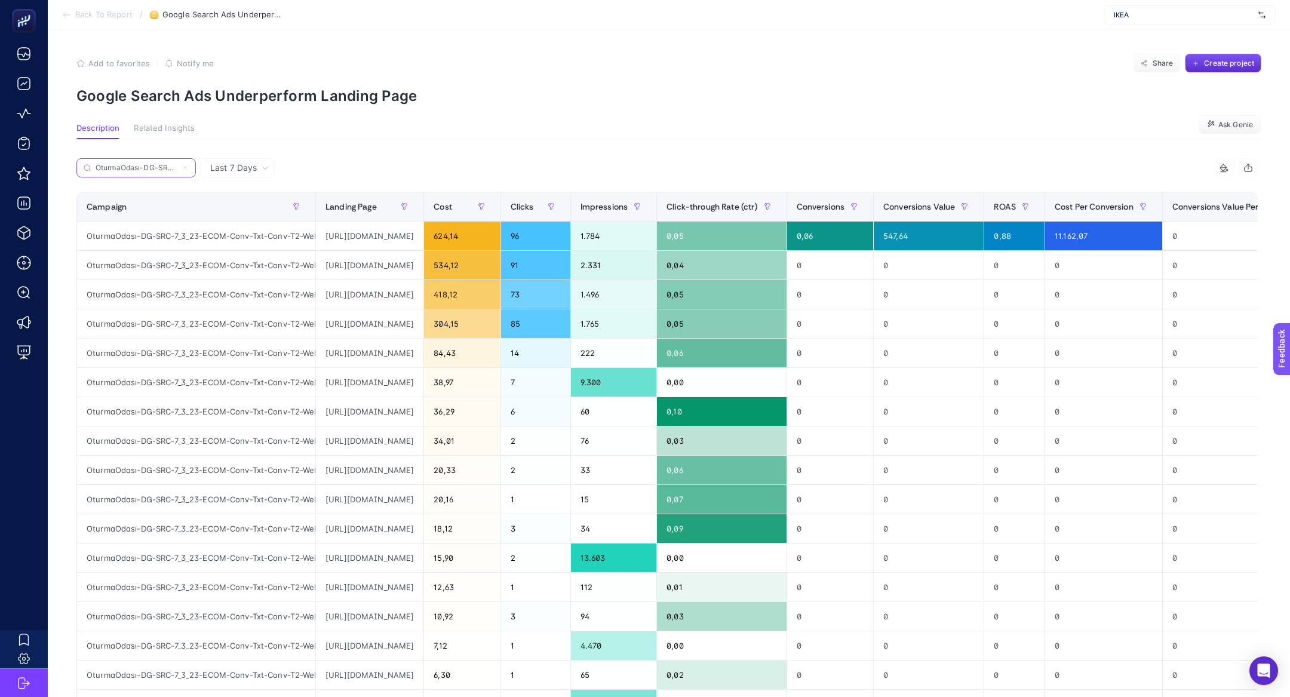
scroll to position [0, 203]
type input "OturmaOdası-DG-SRC-7_3_23-ECOM-Conv-Txt-Conv-T2-Web-GNRCOturmaOdası"
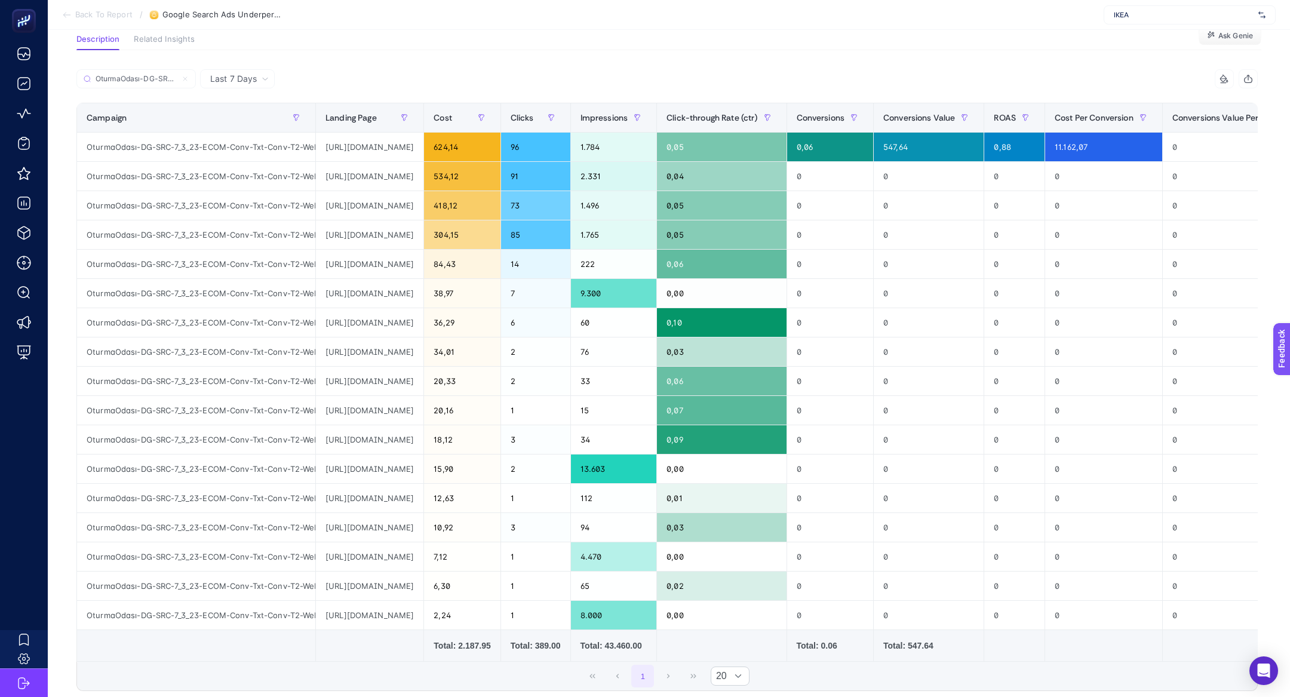
scroll to position [0, 0]
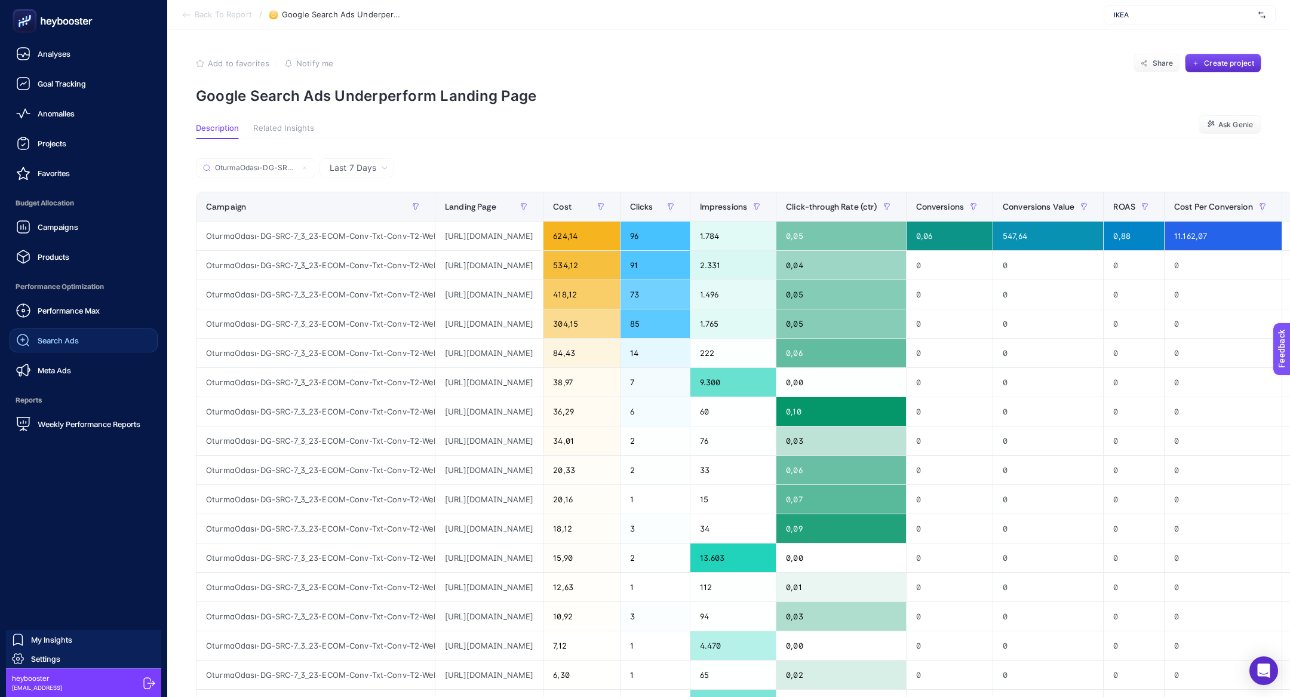
click at [76, 339] on span "Search Ads" at bounding box center [58, 341] width 41 height 10
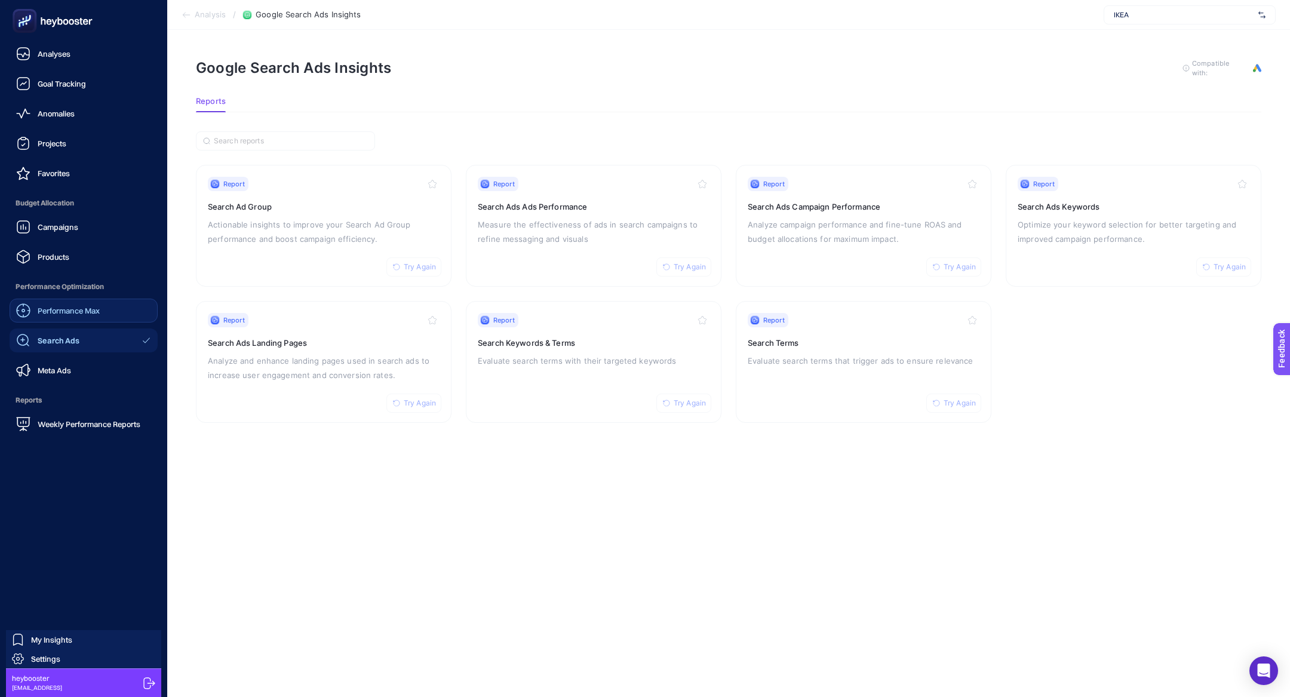
click at [74, 310] on span "Performance Max" at bounding box center [69, 311] width 62 height 10
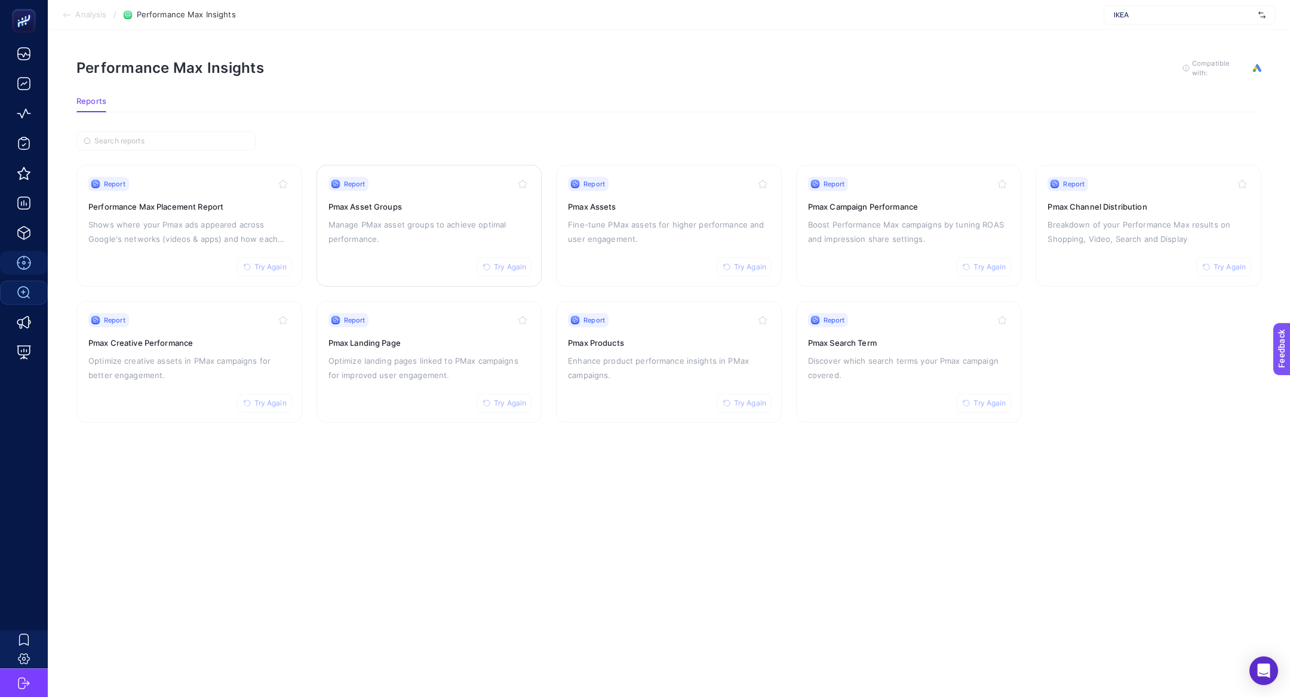
click at [475, 204] on h3 "Pmax Asset Groups" at bounding box center [430, 207] width 202 height 12
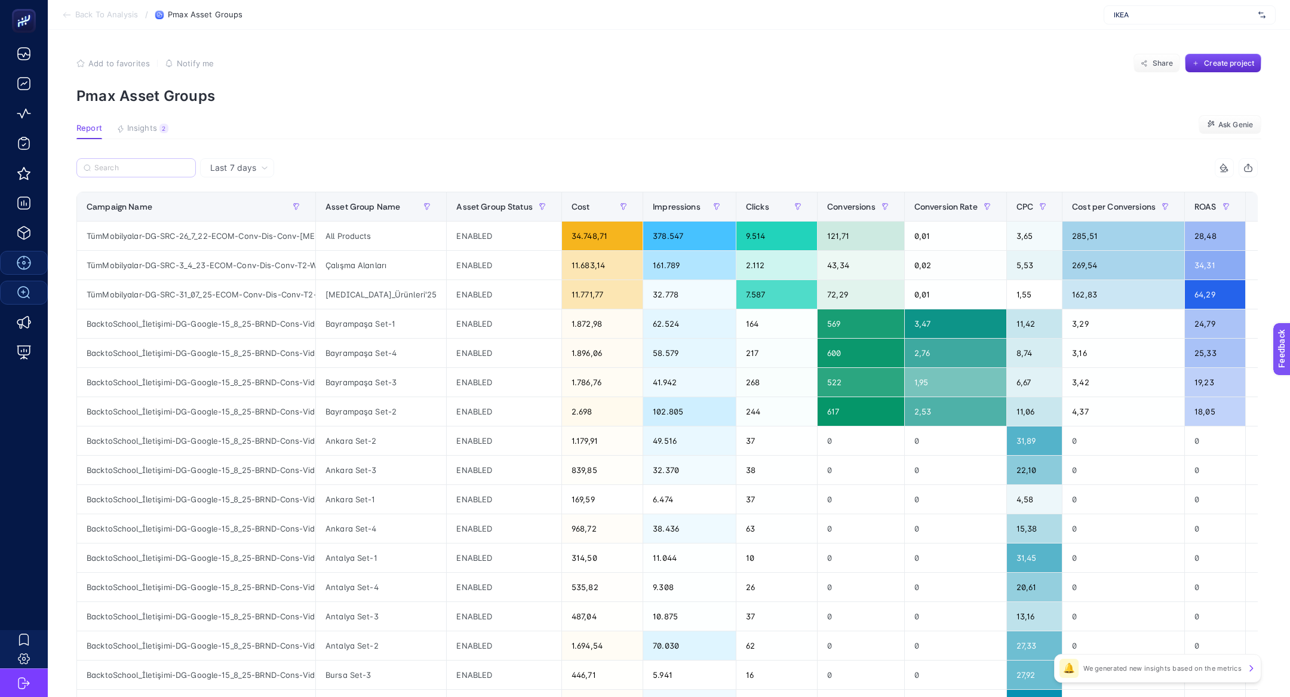
click at [127, 159] on label at bounding box center [135, 167] width 119 height 19
click at [127, 164] on input "Search" at bounding box center [141, 168] width 94 height 9
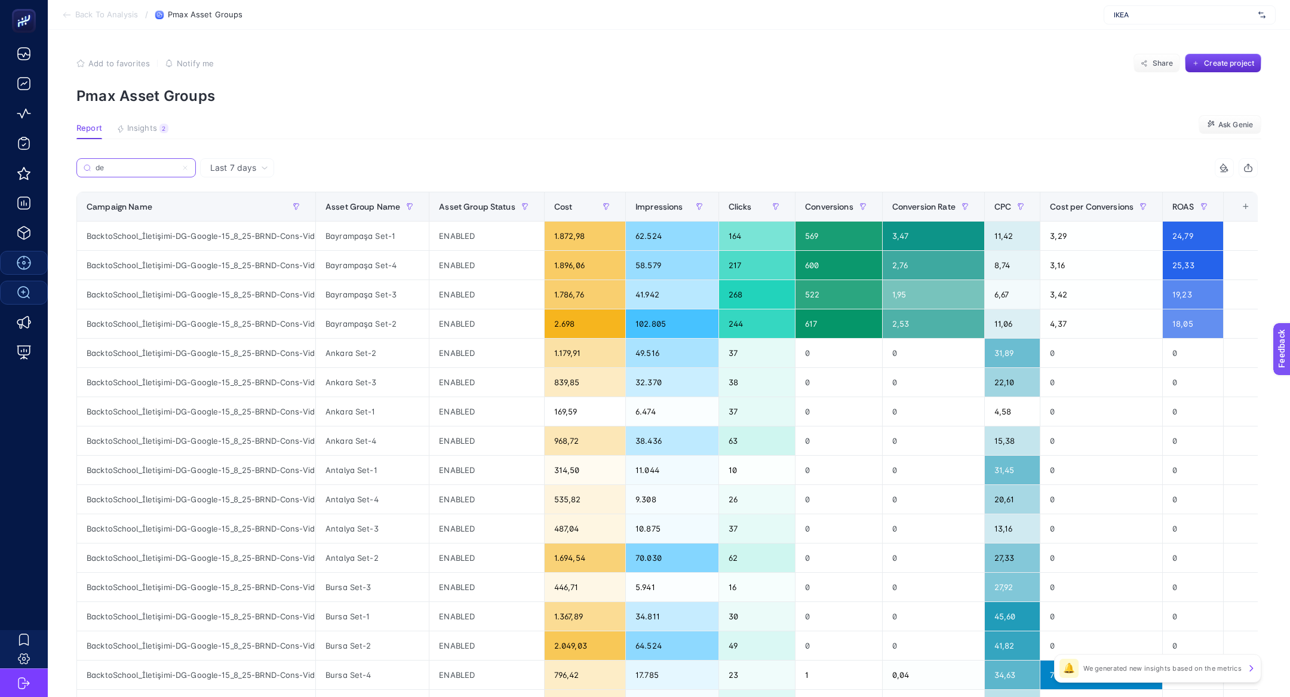
type input "d"
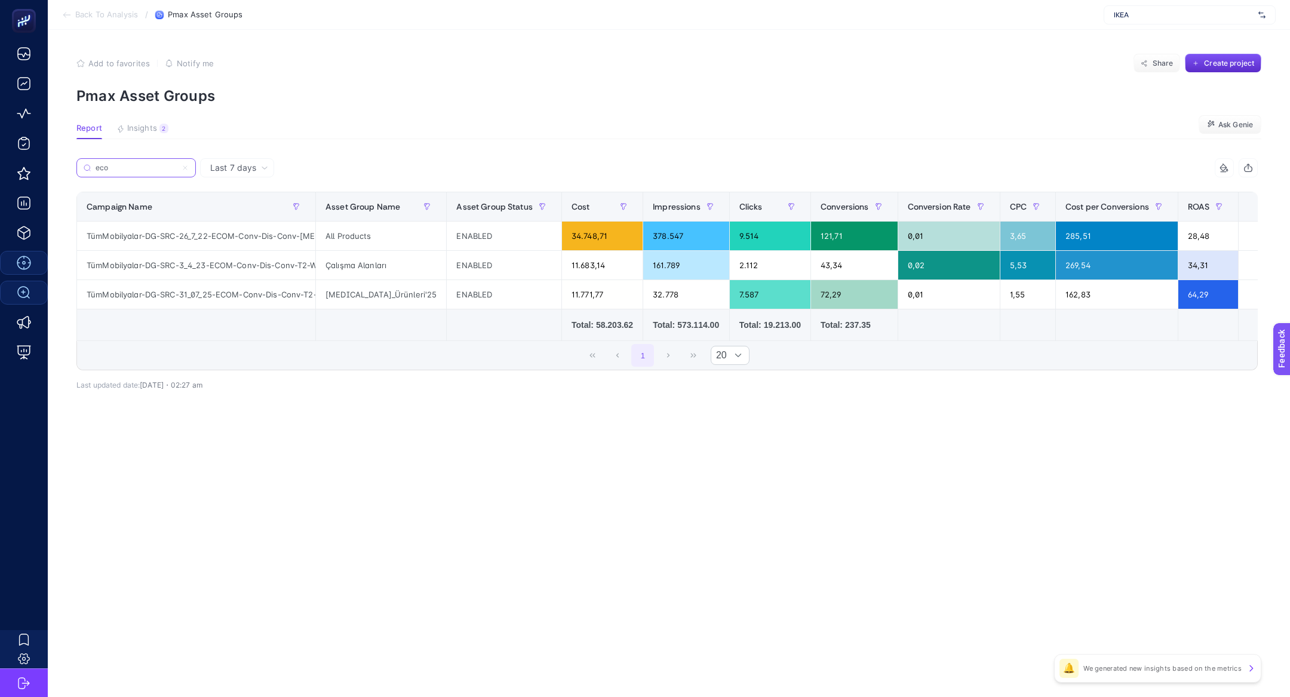
type input "eco"
click at [1241, 214] on th "11 items selected +" at bounding box center [1261, 206] width 44 height 29
click at [1250, 210] on div "+" at bounding box center [1261, 207] width 23 height 10
click at [1206, 313] on div "Conversions Value" at bounding box center [1212, 314] width 55 height 10
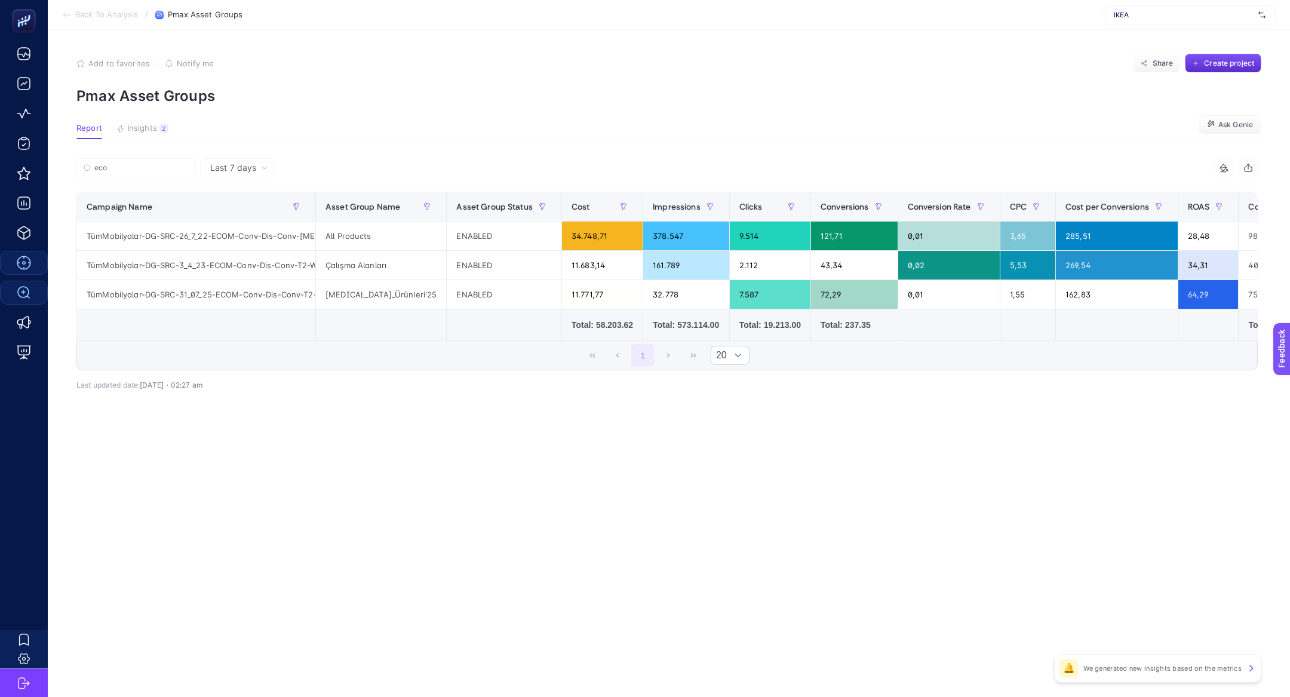
scroll to position [0, 125]
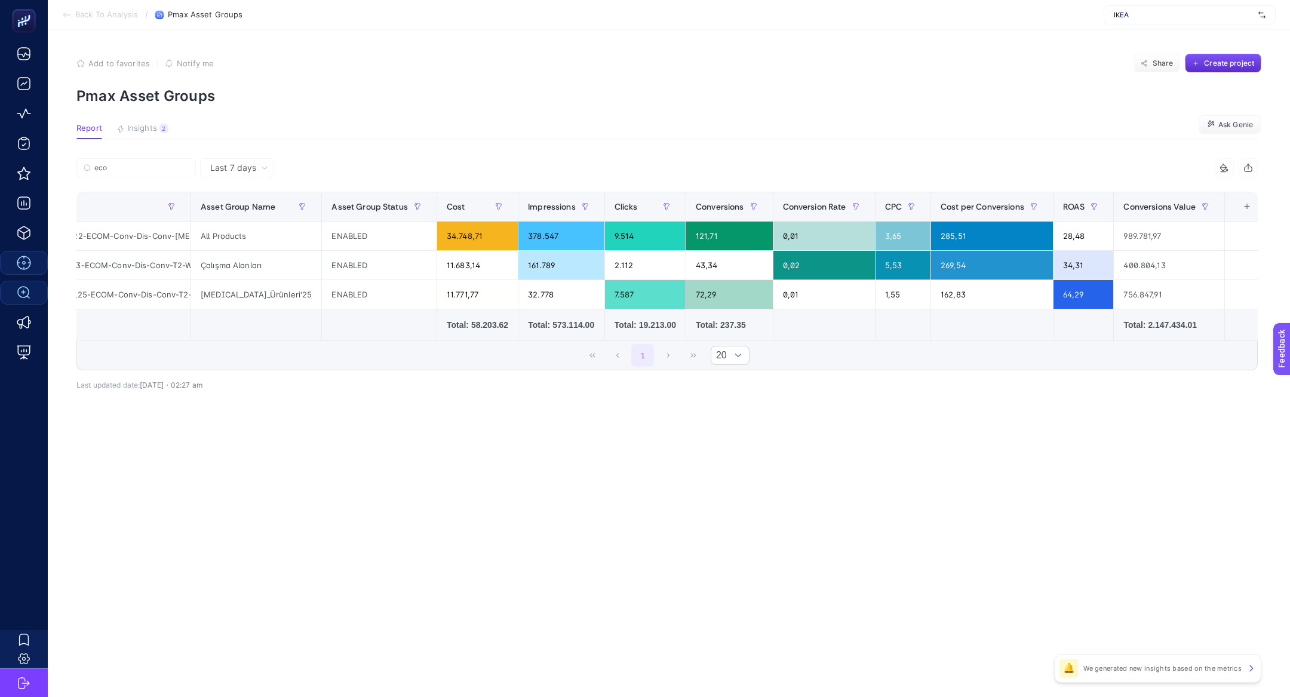
click at [1222, 163] on icon at bounding box center [1225, 168] width 10 height 10
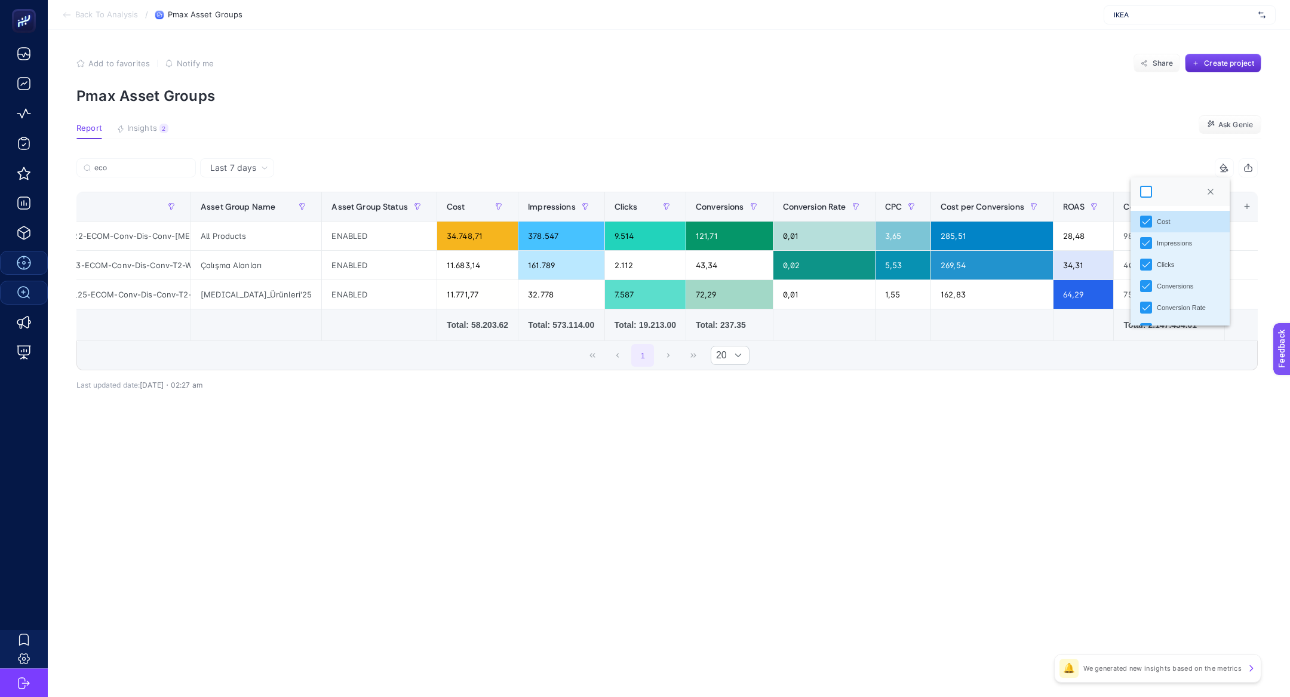
click at [1148, 191] on div at bounding box center [1146, 192] width 12 height 12
click at [1011, 305] on div "162,83" at bounding box center [992, 294] width 122 height 29
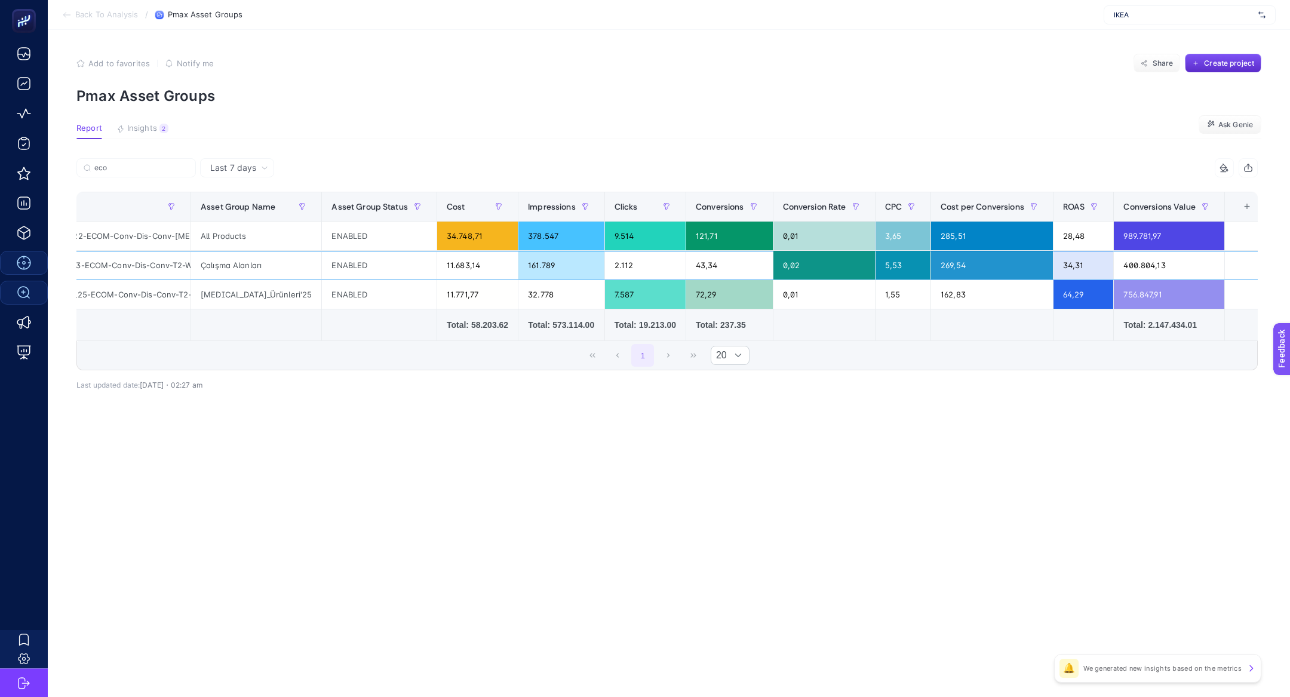
click at [971, 277] on div "269,54" at bounding box center [992, 265] width 122 height 29
click at [350, 293] on div "ENABLED" at bounding box center [379, 294] width 115 height 29
drag, startPoint x: 216, startPoint y: 264, endPoint x: 319, endPoint y: 266, distance: 103.4
click at [319, 266] on tr "TümMobilyalar-DG-SRC-3_4_23-ECOM-Conv-Dis-Conv-T2-Web-PMAX-ÇalışmaAlanları Çalı…" at bounding box center [610, 265] width 1317 height 29
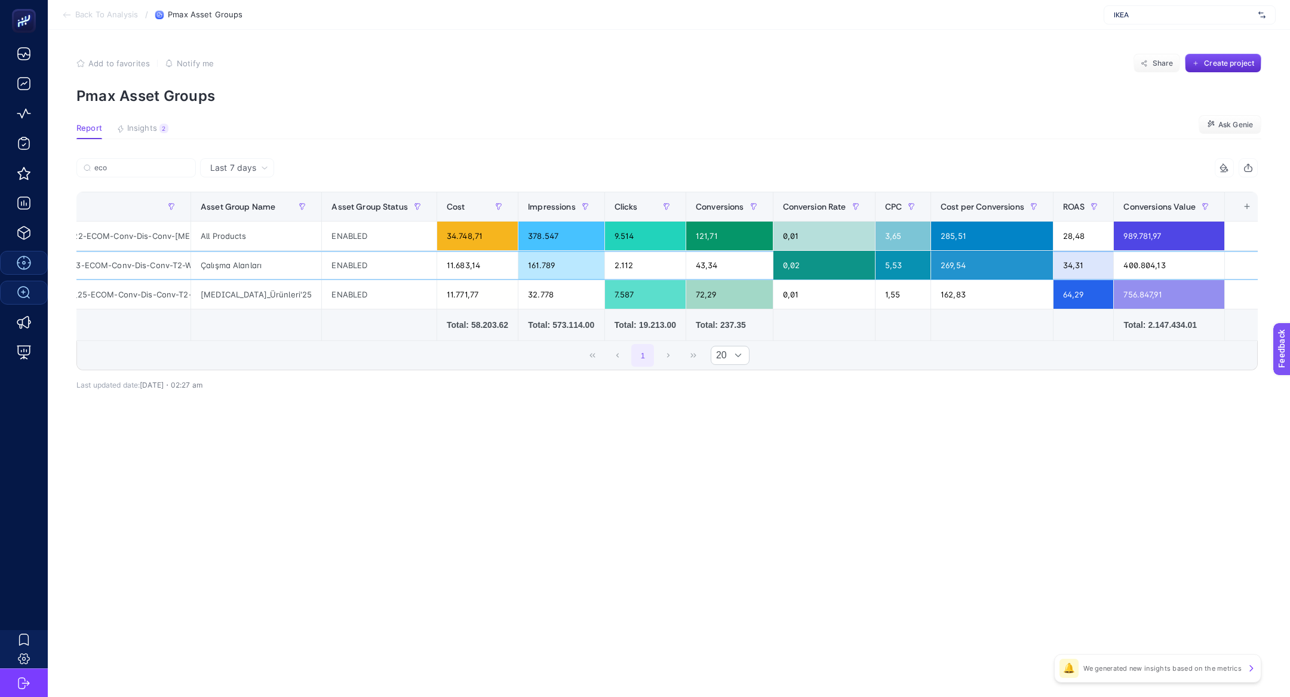
click at [247, 257] on div "Çalışma Alanları" at bounding box center [256, 265] width 130 height 29
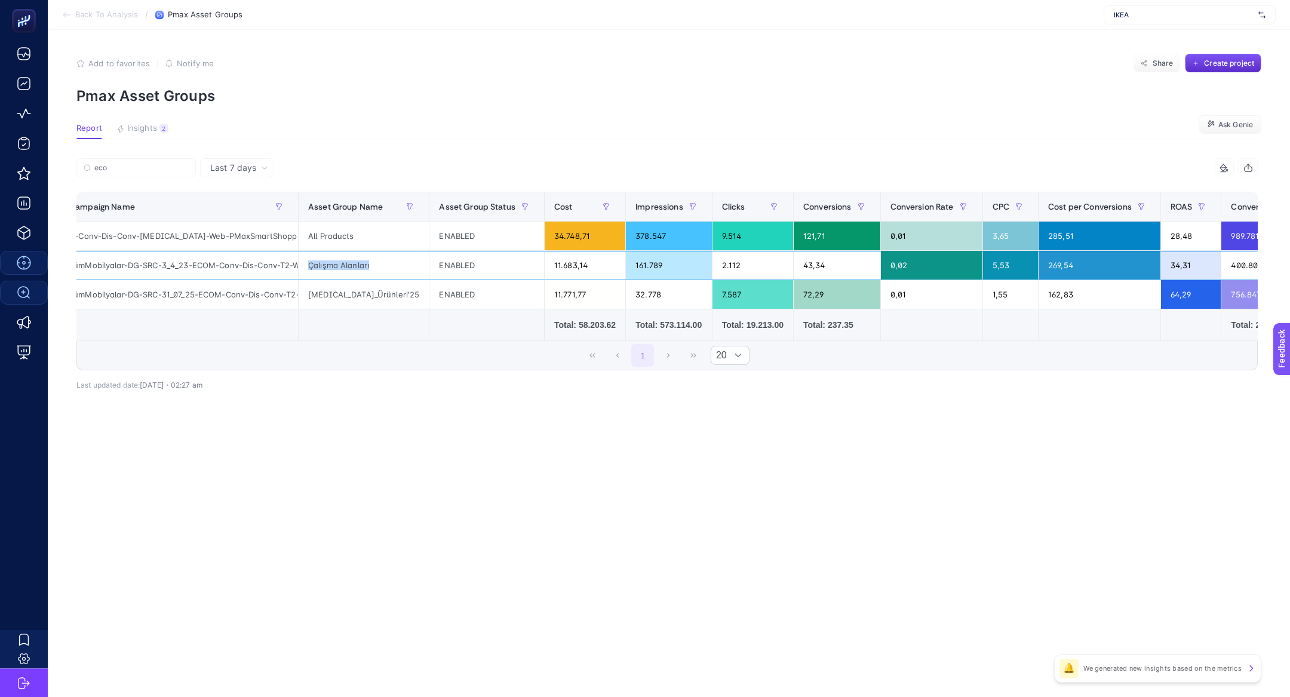
scroll to position [0, 0]
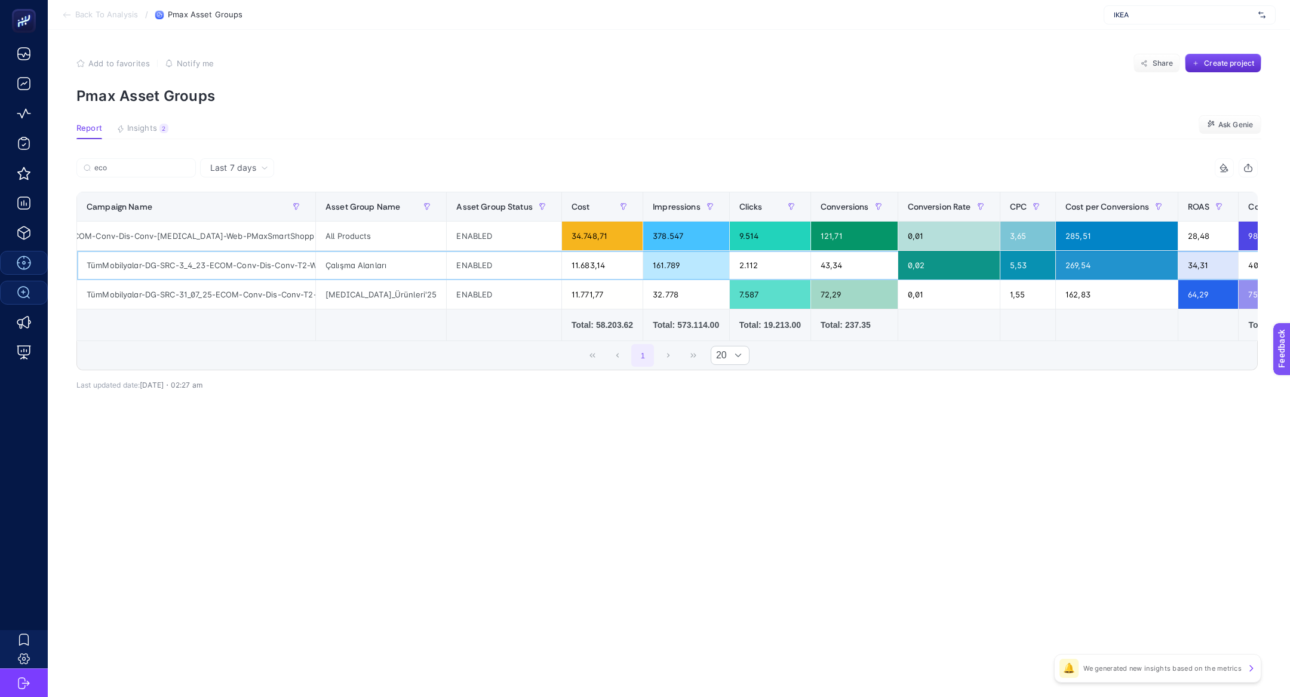
click at [116, 257] on div "TümMobilyalar-DG-SRC-3_4_23-ECOM-Conv-Dis-Conv-T2-Web-PMAX-ÇalışmaAlanları" at bounding box center [196, 265] width 238 height 29
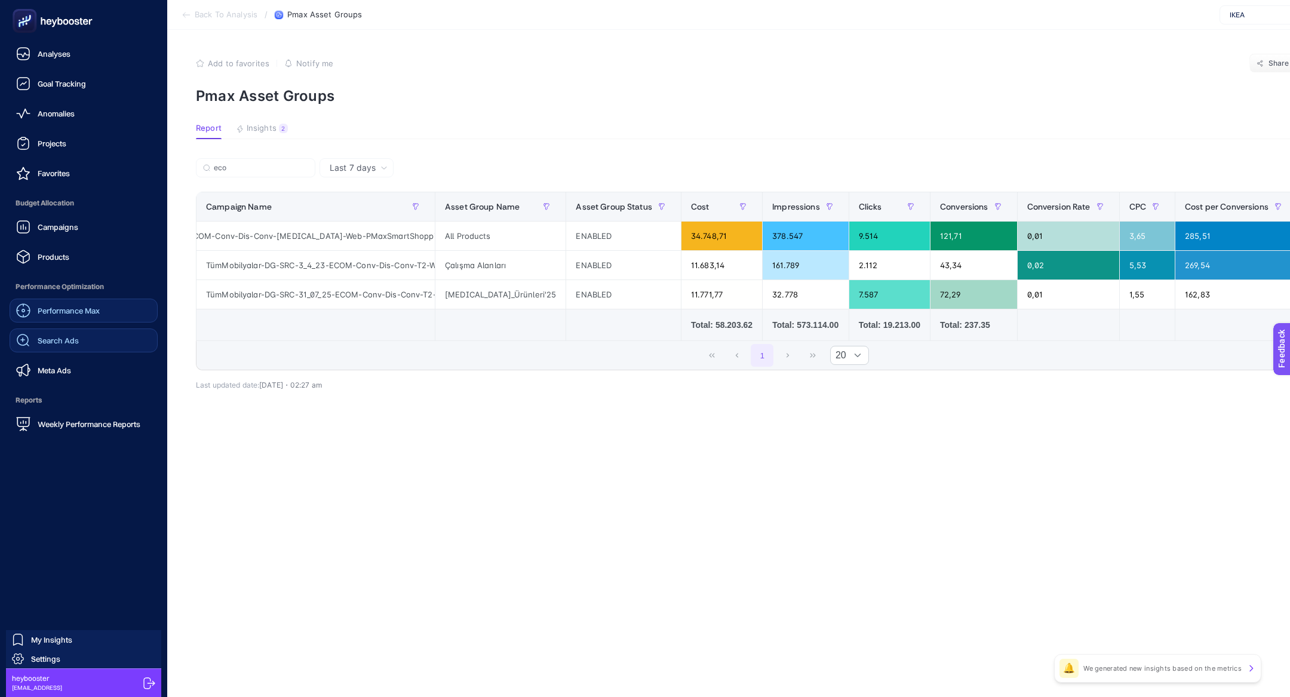
click at [70, 347] on div "Search Ads" at bounding box center [47, 340] width 63 height 14
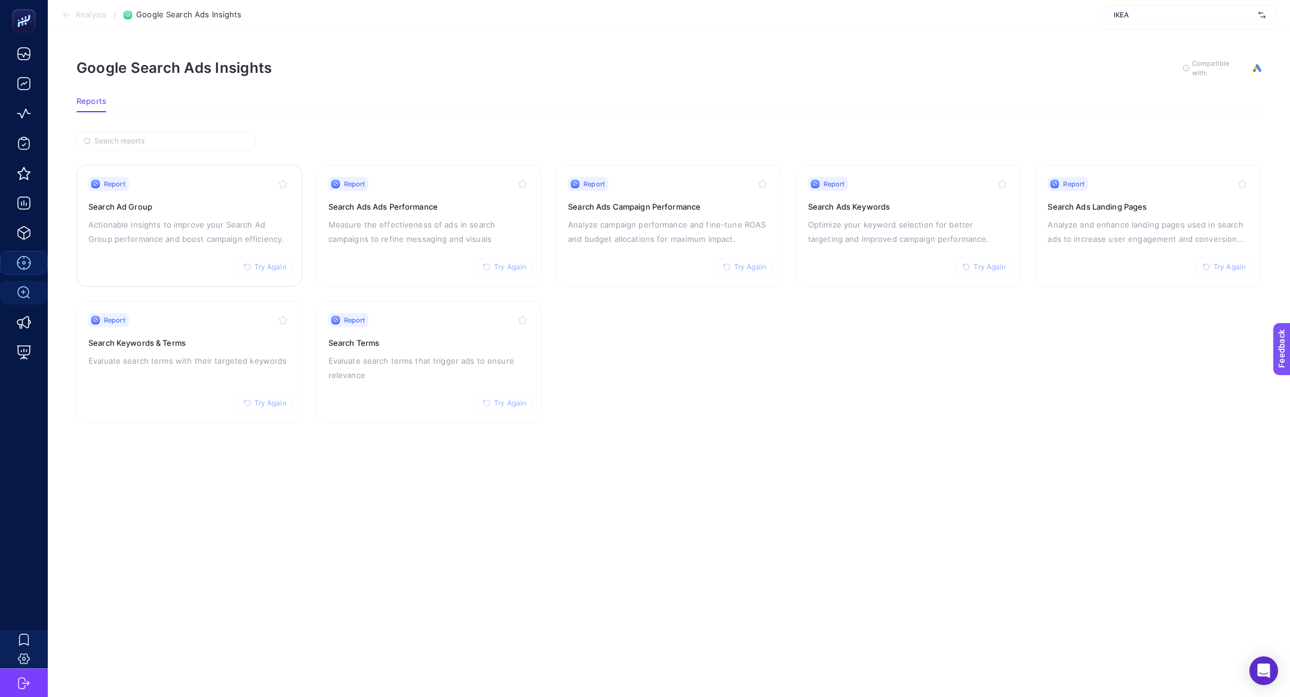
click at [224, 217] on p "Actionable insights to improve your Search Ad Group performance and boost campa…" at bounding box center [189, 231] width 202 height 29
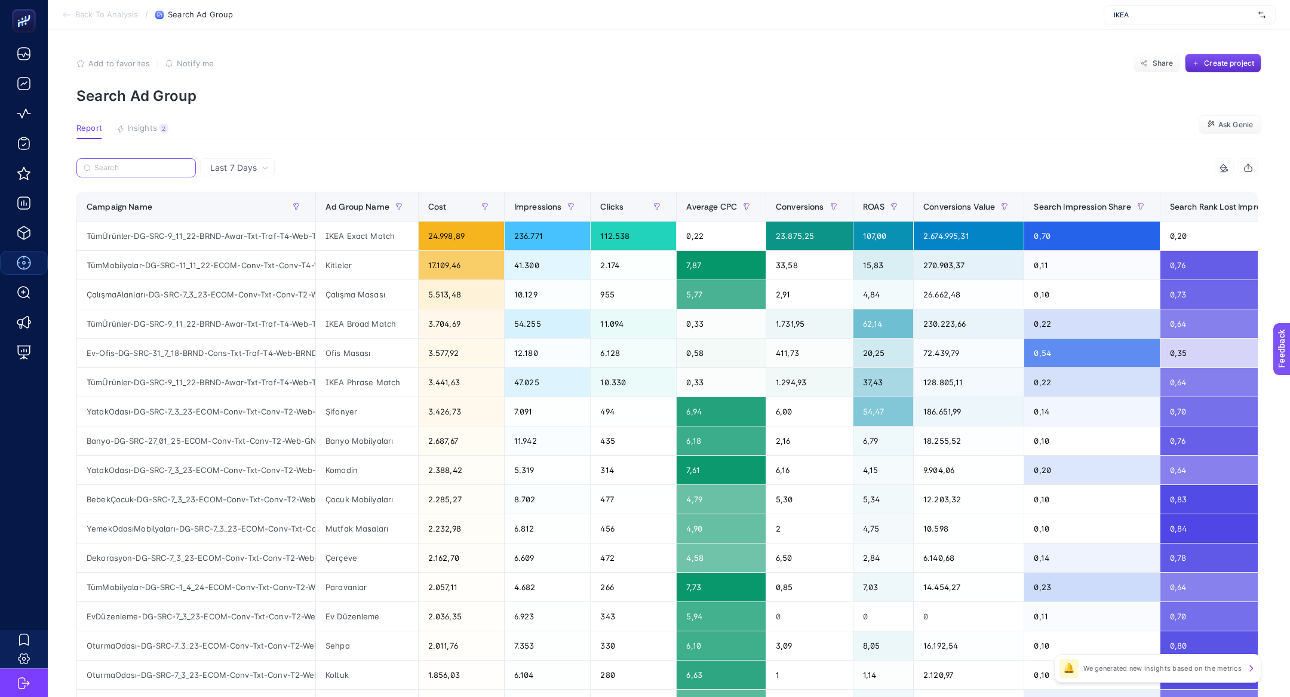
click at [154, 166] on input "Search" at bounding box center [141, 168] width 94 height 9
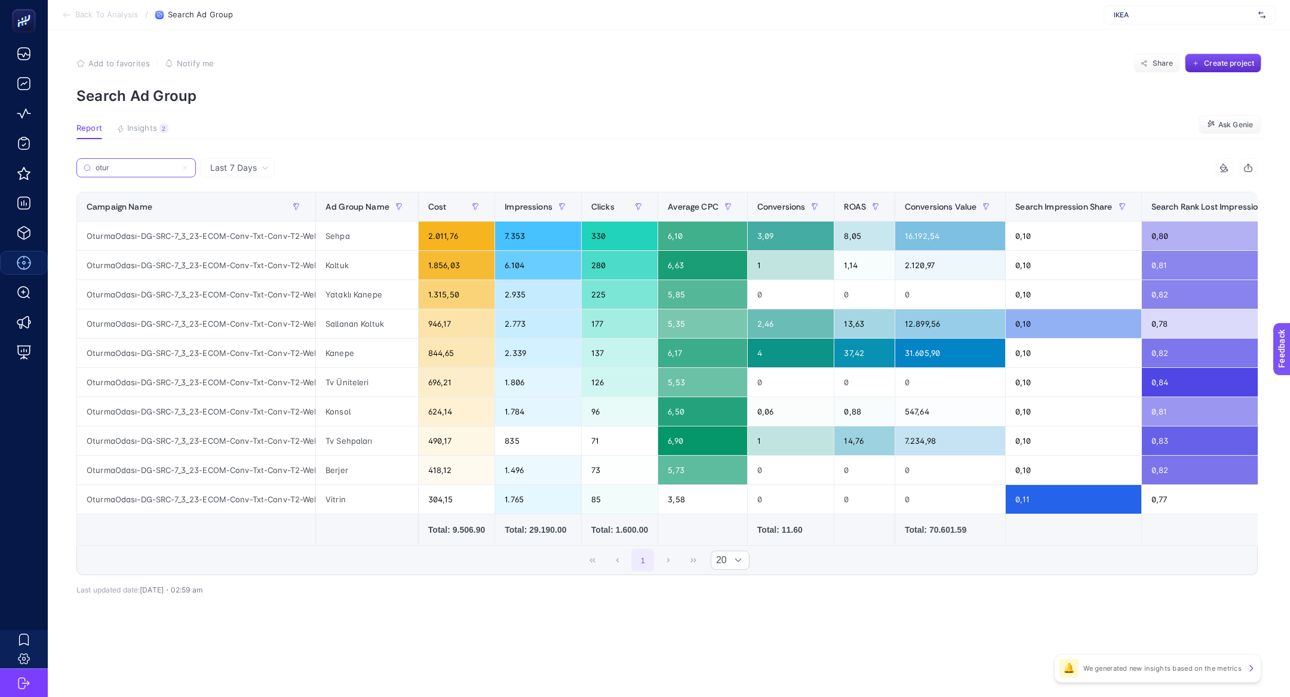
type input "otur"
click at [245, 154] on article "Add to favorites false Notify me Share Create project Search Ad Group Report In…" at bounding box center [669, 363] width 1243 height 667
click at [243, 166] on span "Last 7 Days" at bounding box center [233, 168] width 47 height 12
click at [241, 208] on li "Last 30 Days" at bounding box center [238, 215] width 68 height 22
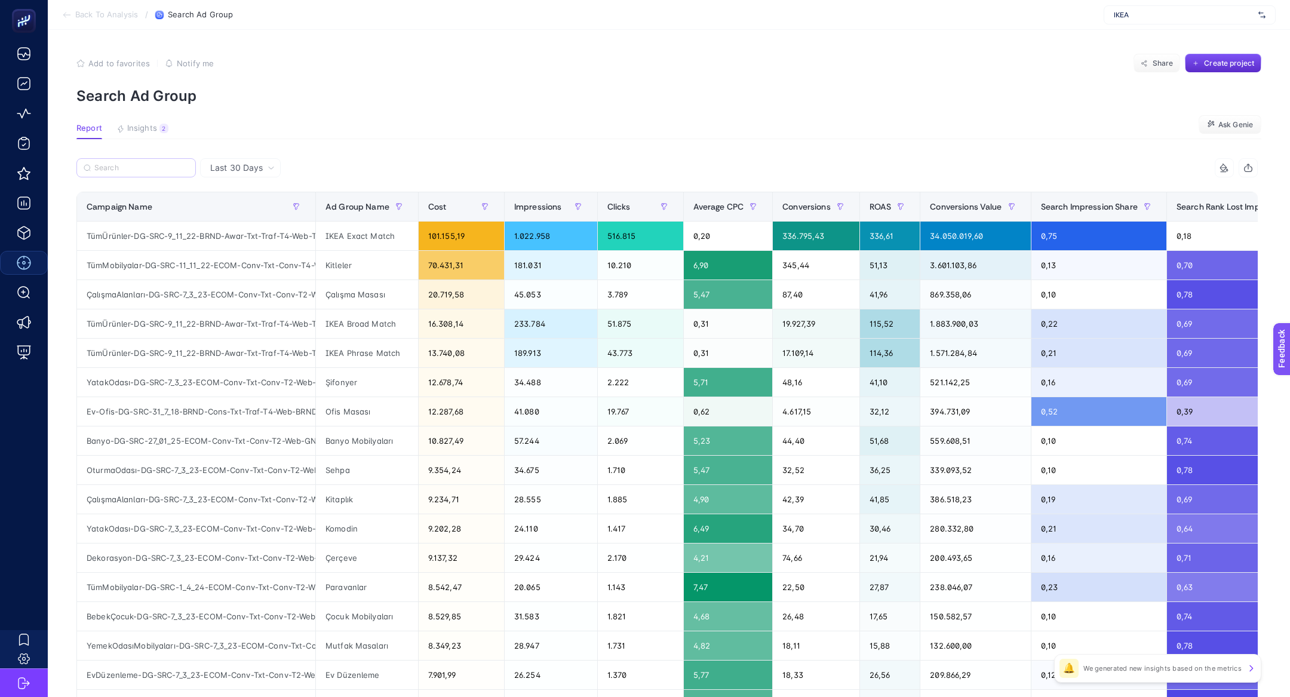
click at [154, 161] on label at bounding box center [135, 167] width 119 height 19
click at [0, 0] on input "otur" at bounding box center [0, 0] width 0 height 0
click at [154, 161] on label at bounding box center [135, 167] width 119 height 19
click at [0, 0] on input "otur" at bounding box center [0, 0] width 0 height 0
click at [148, 165] on input "Search" at bounding box center [141, 168] width 94 height 9
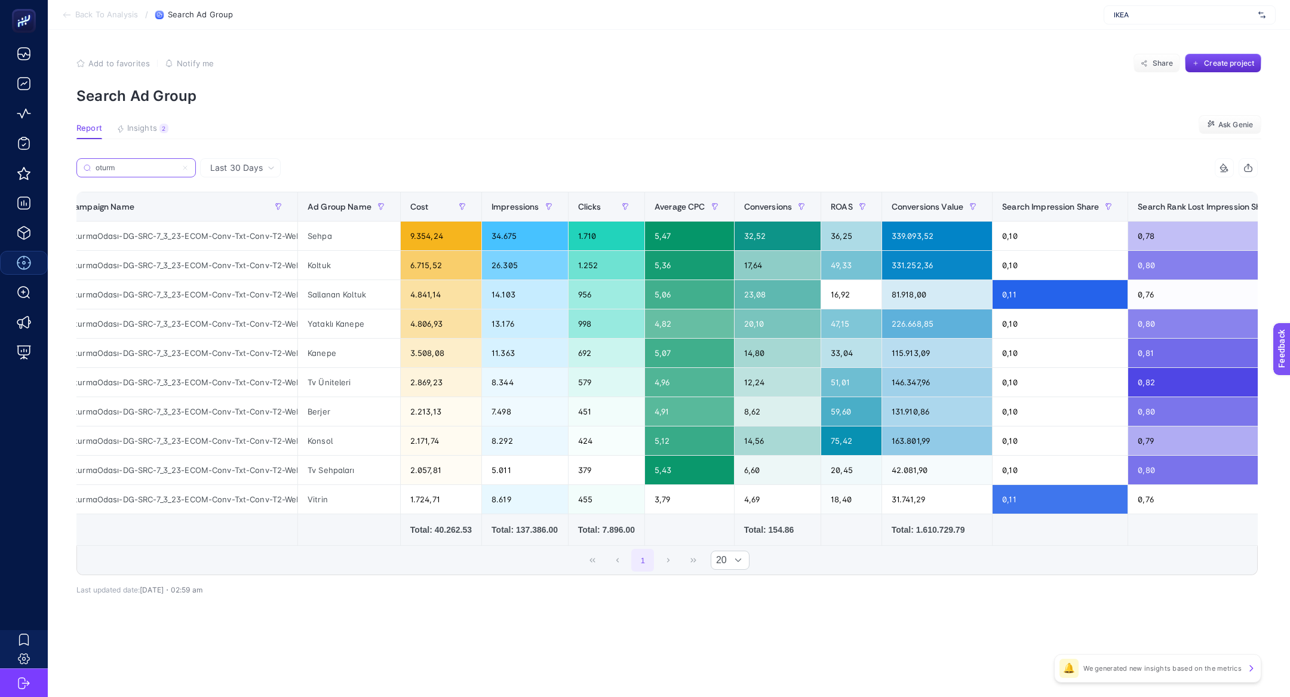
scroll to position [0, 11]
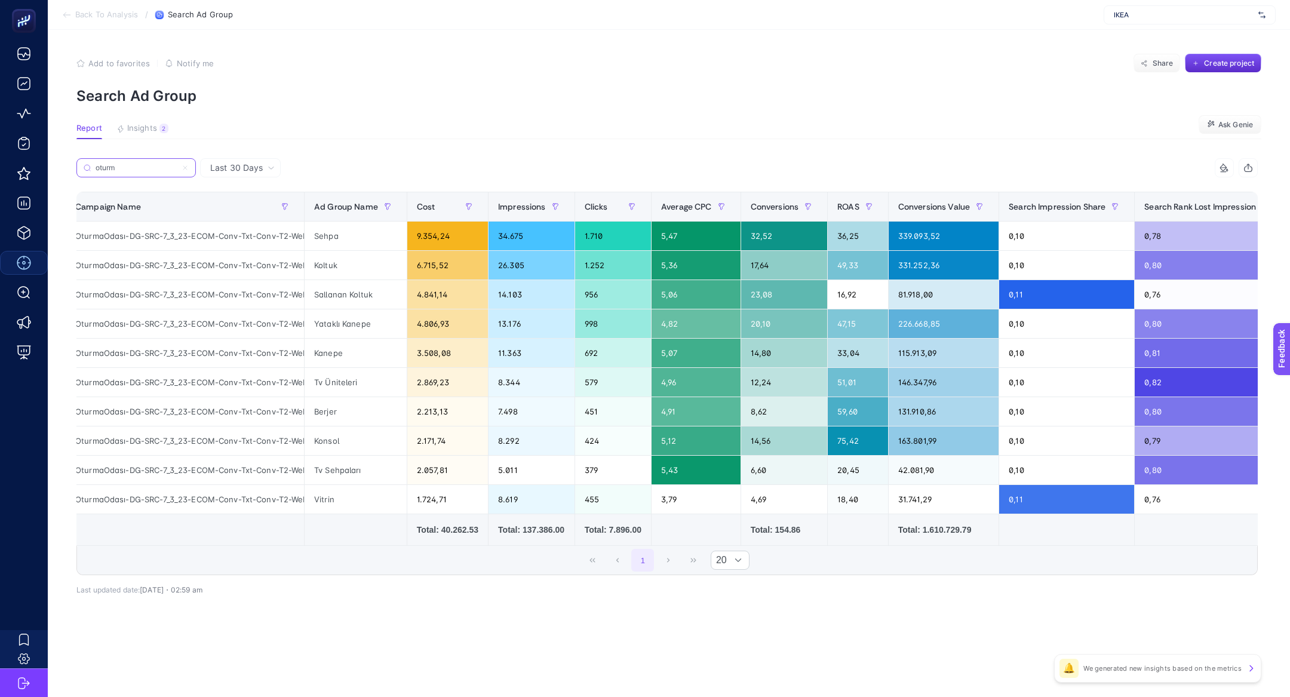
type input "oturm"
drag, startPoint x: 136, startPoint y: 320, endPoint x: 372, endPoint y: 325, distance: 236.0
click at [372, 325] on tr "OturmaOdası-DG-SRC-7_3_23-ECOM-Conv-Txt-Conv-T2-Web-GNRCOturmaOdası Yataklı Kan…" at bounding box center [810, 323] width 1488 height 29
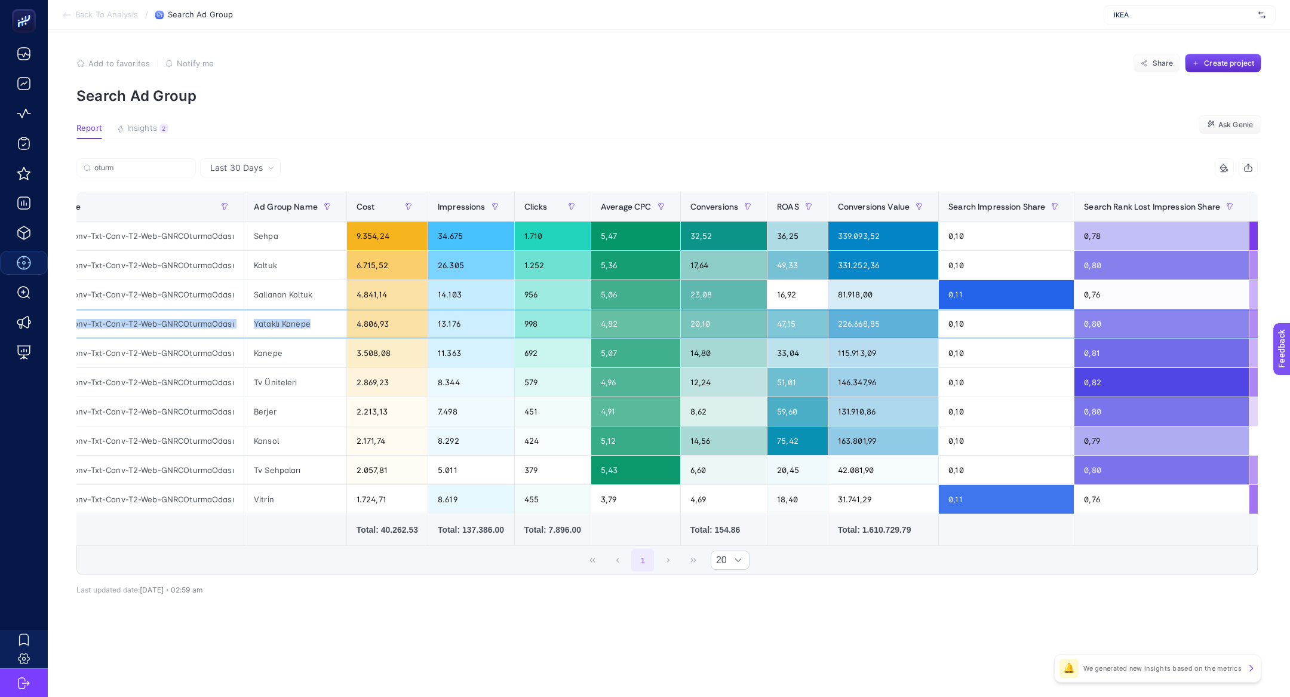
scroll to position [0, 77]
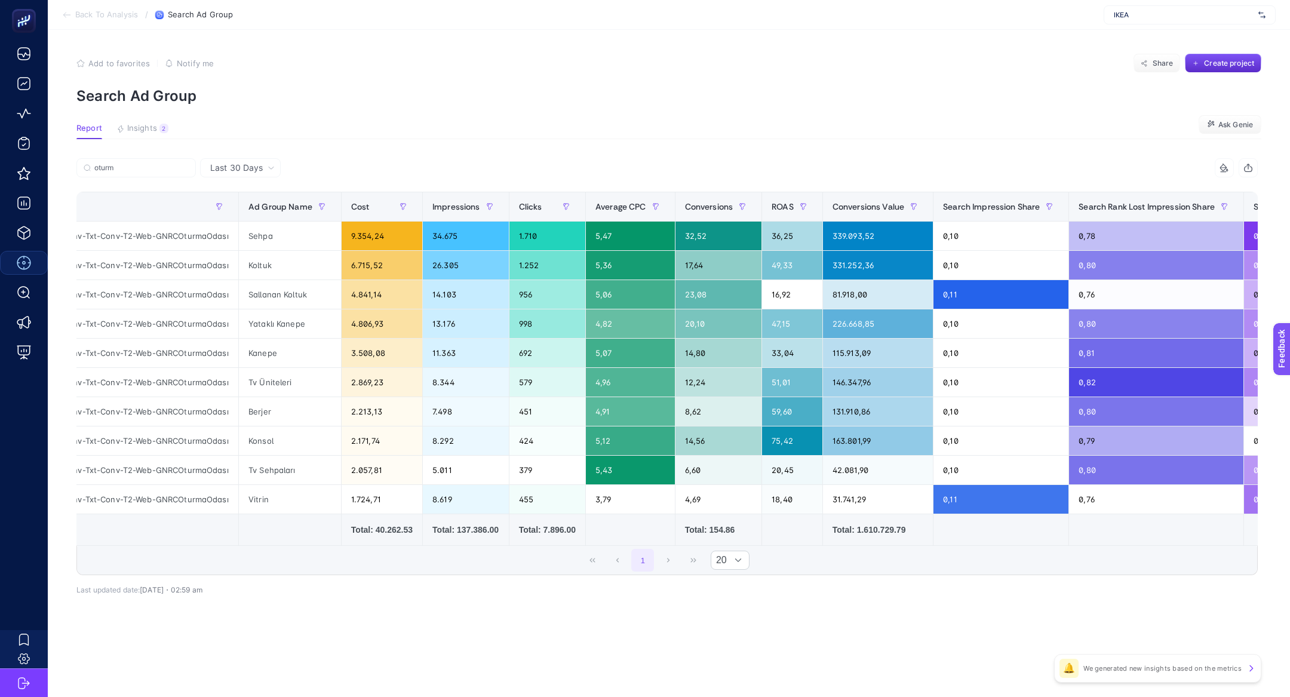
click at [477, 631] on div "Last 30 Days otur 10 items selected Campaign Name Ad Group Name Cost Impression…" at bounding box center [667, 402] width 1201 height 489
click at [269, 475] on div "Tv Sehpaları" at bounding box center [290, 470] width 102 height 29
click at [562, 33] on article "Add to favorites false Notify me Share Create project Search Ad Group Report In…" at bounding box center [669, 363] width 1243 height 667
click at [1218, 54] on button "Create project" at bounding box center [1223, 63] width 76 height 19
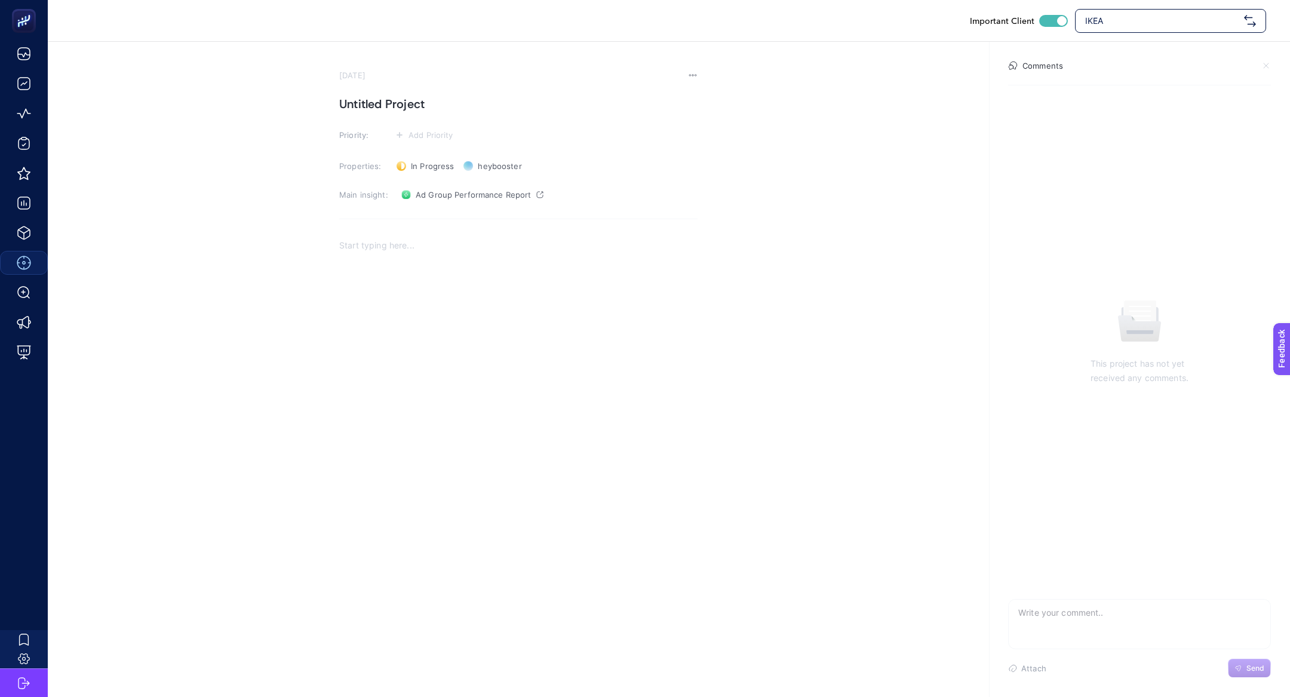
click at [356, 240] on p "Rich Text Editor. Editing area: main" at bounding box center [518, 245] width 358 height 14
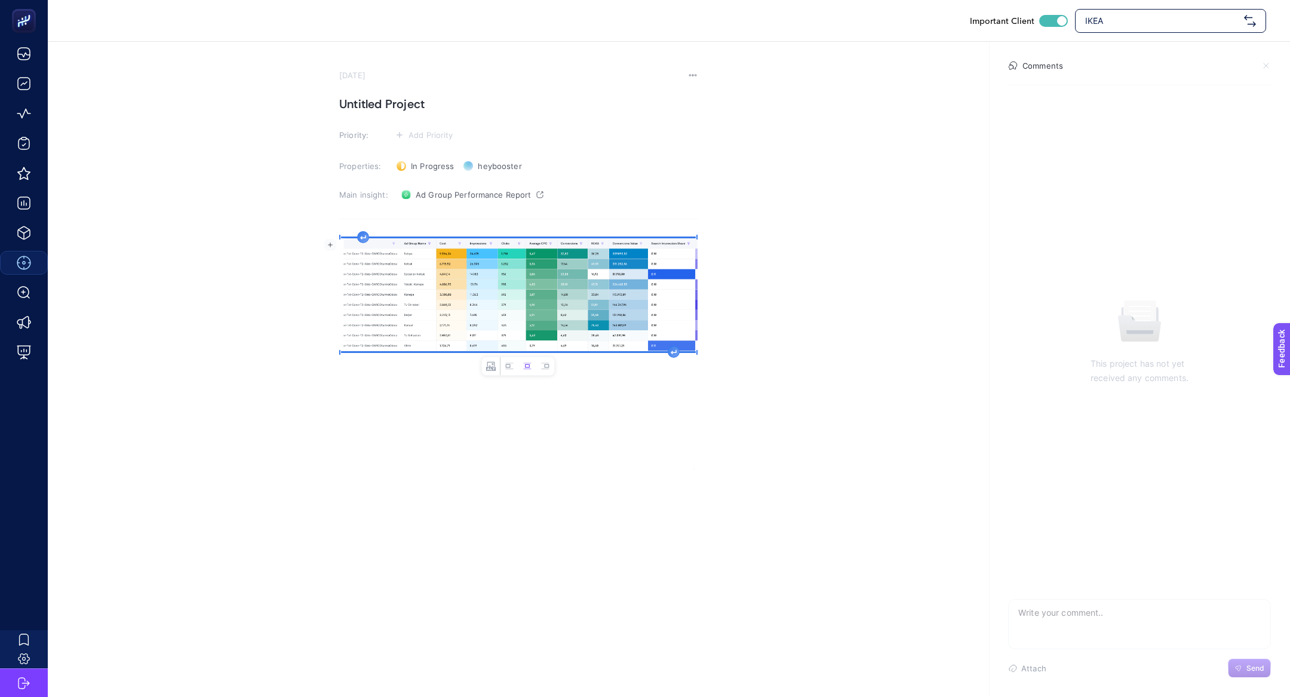
click at [404, 96] on h1 "Untitled Project" at bounding box center [518, 103] width 358 height 19
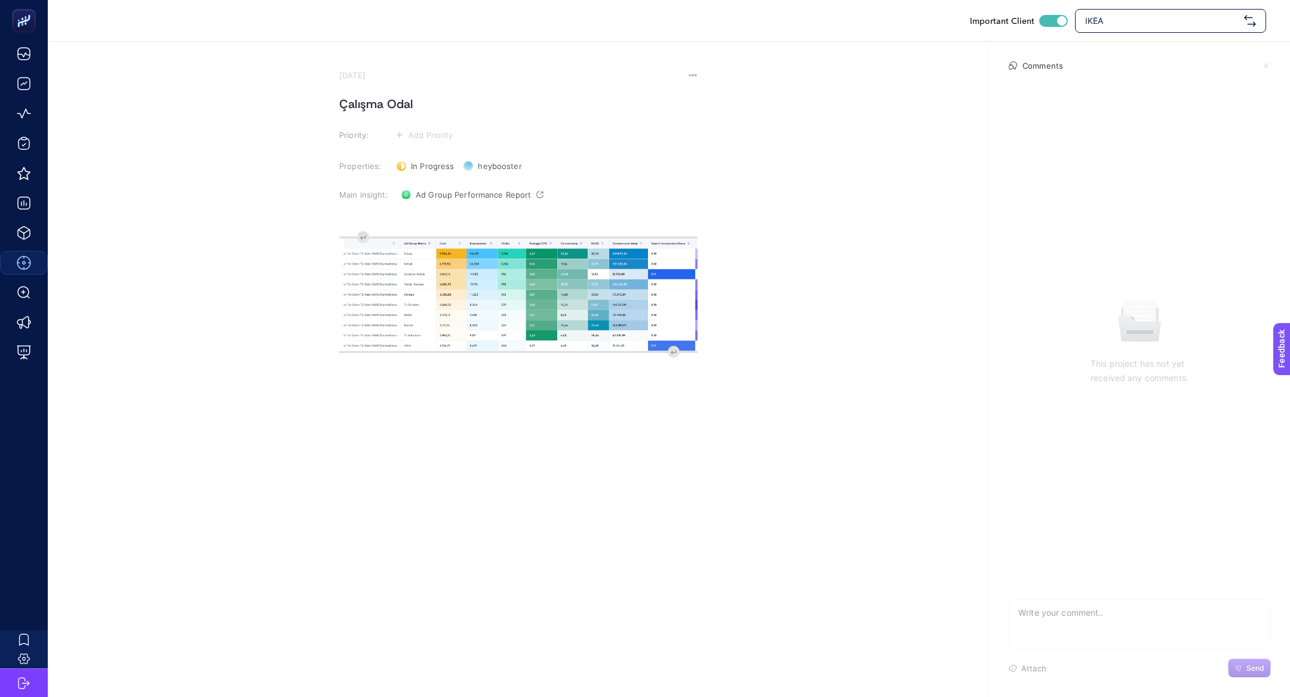
click at [386, 100] on h1 "Çalışma Odal" at bounding box center [518, 103] width 358 height 19
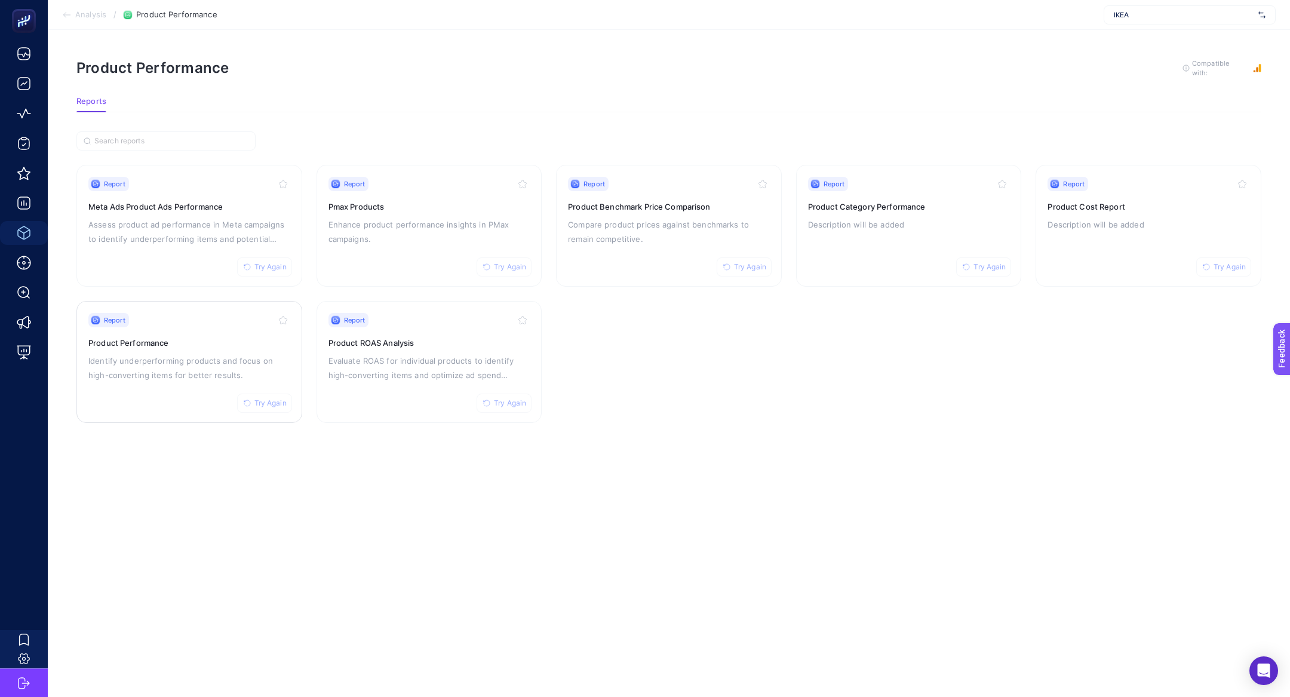
click at [203, 350] on div "Report Try Again Product Performance Identify underperforming products and focu…" at bounding box center [189, 362] width 202 height 98
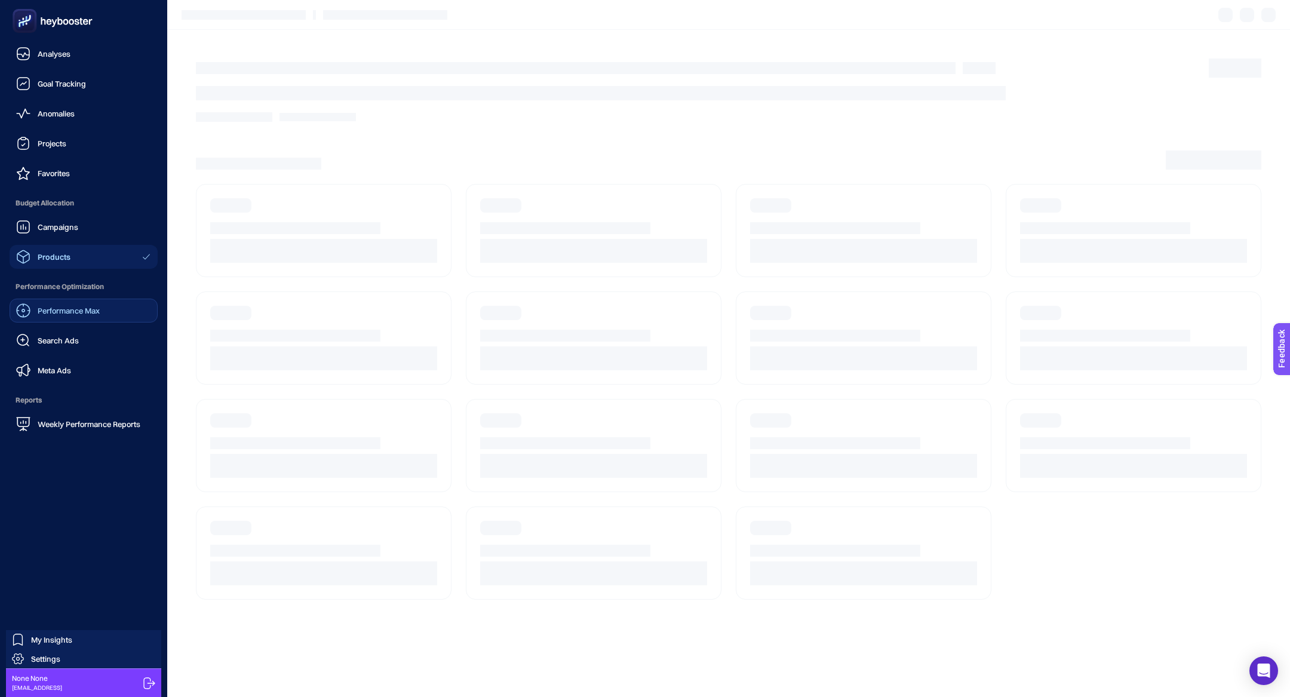
click at [75, 299] on link "Performance Max" at bounding box center [84, 311] width 148 height 24
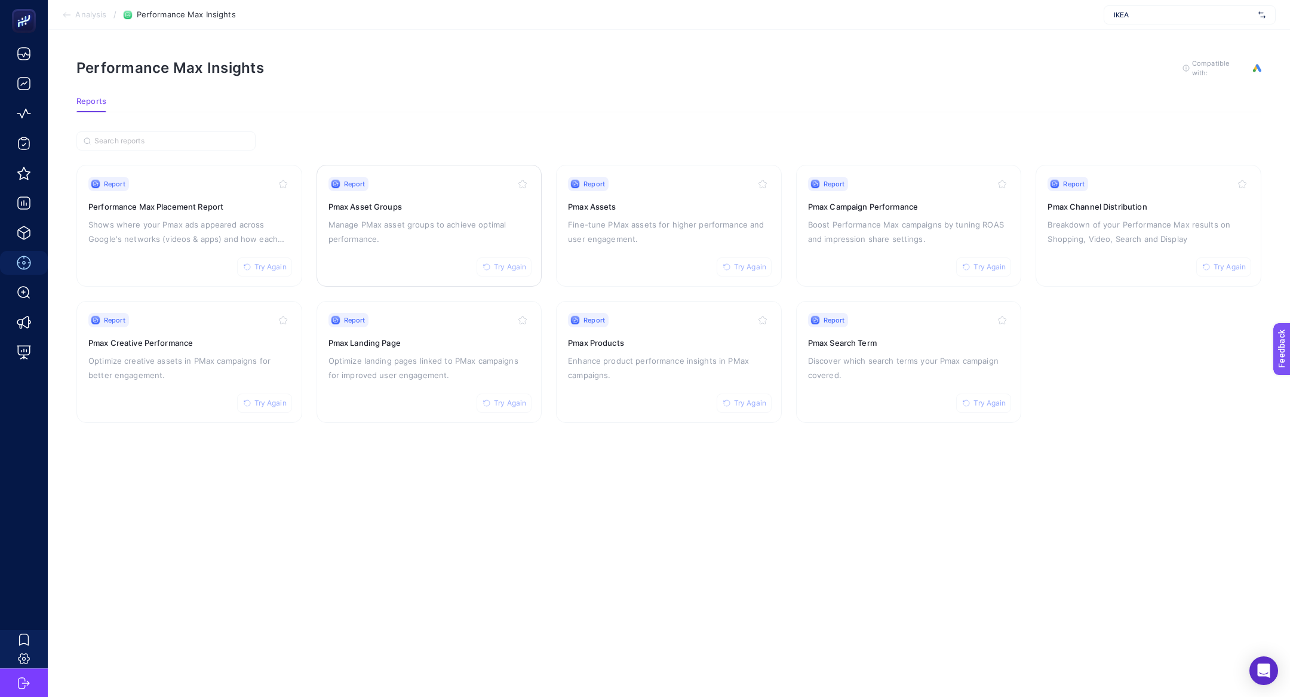
click at [419, 206] on h3 "Pmax Asset Groups" at bounding box center [430, 207] width 202 height 12
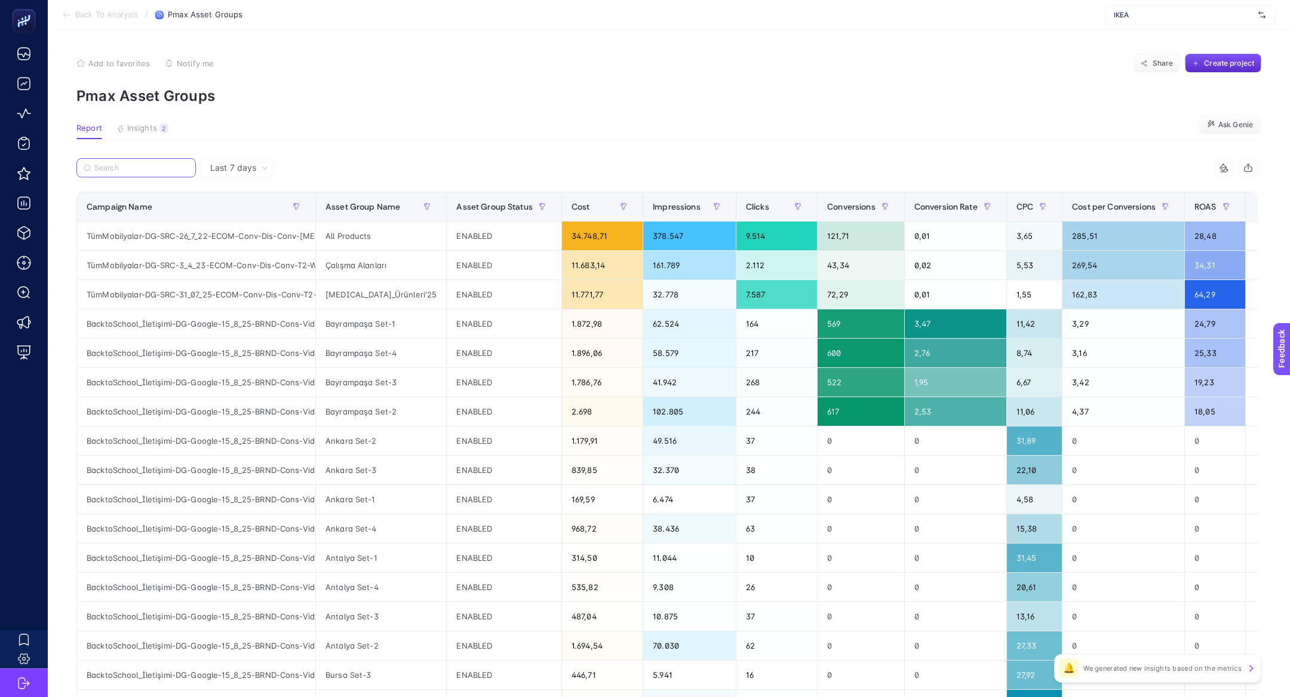
click at [131, 164] on input "Search" at bounding box center [141, 168] width 94 height 9
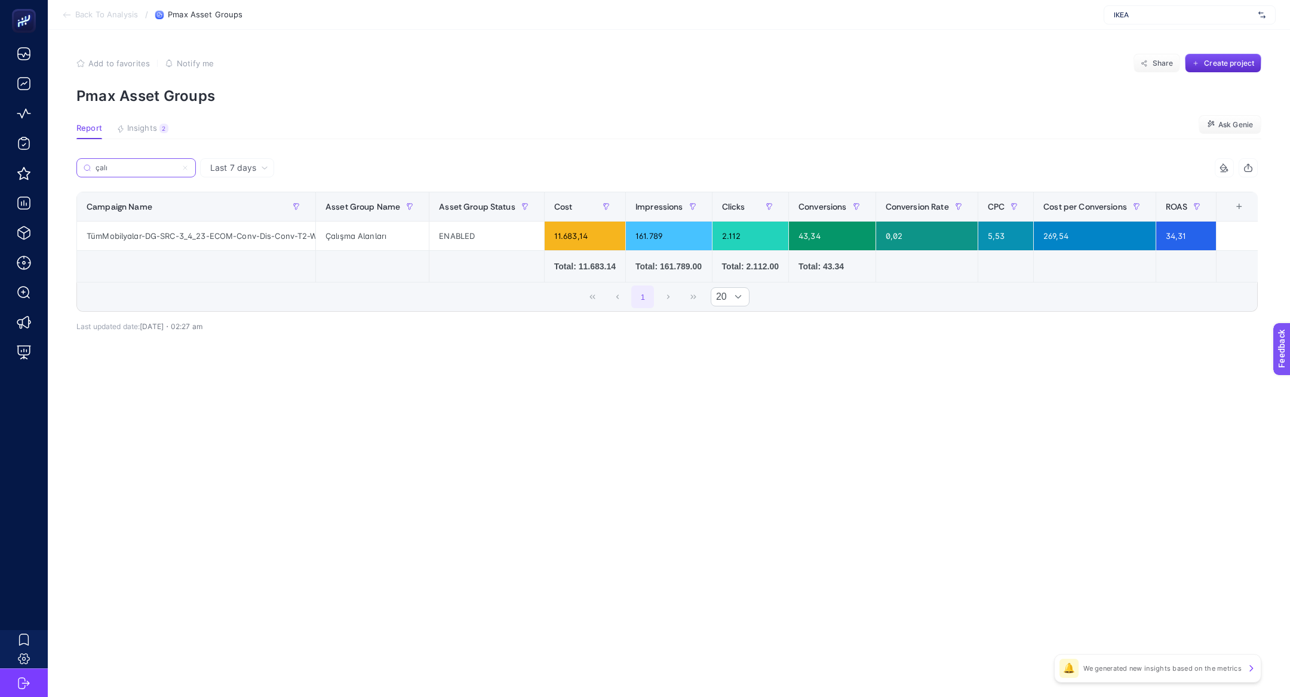
type input "çalı"
click at [170, 244] on div "TümMobilyalar-DG-SRC-3_4_23-ECOM-Conv-Dis-Conv-T2-Web-PMAX-ÇalışmaAlanları" at bounding box center [196, 236] width 238 height 29
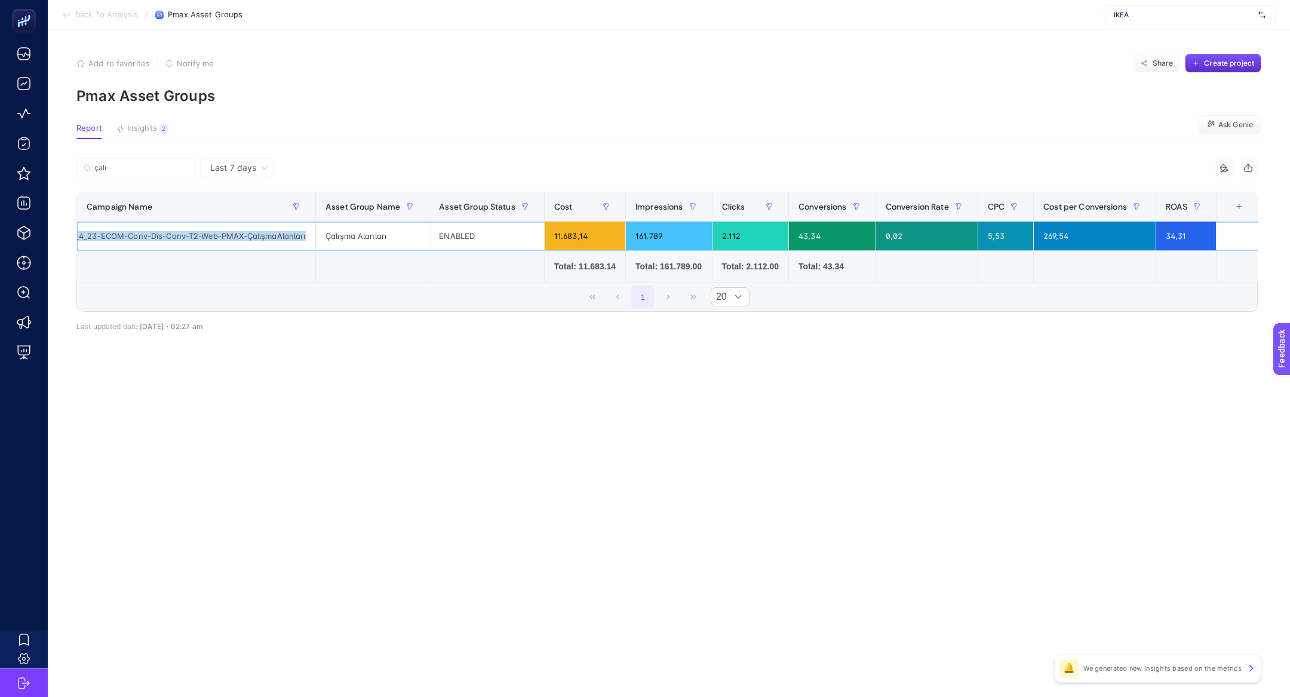
scroll to position [0, 111]
click at [149, 167] on input "çalı" at bounding box center [141, 168] width 94 height 9
